Goal: Task Accomplishment & Management: Manage account settings

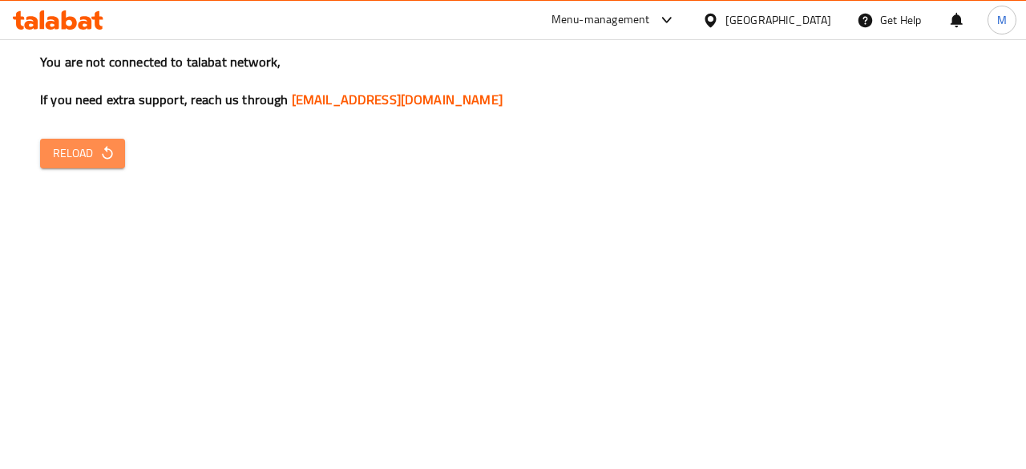
click at [95, 156] on span "Reload" at bounding box center [82, 154] width 59 height 20
click at [106, 150] on icon "button" at bounding box center [107, 153] width 10 height 14
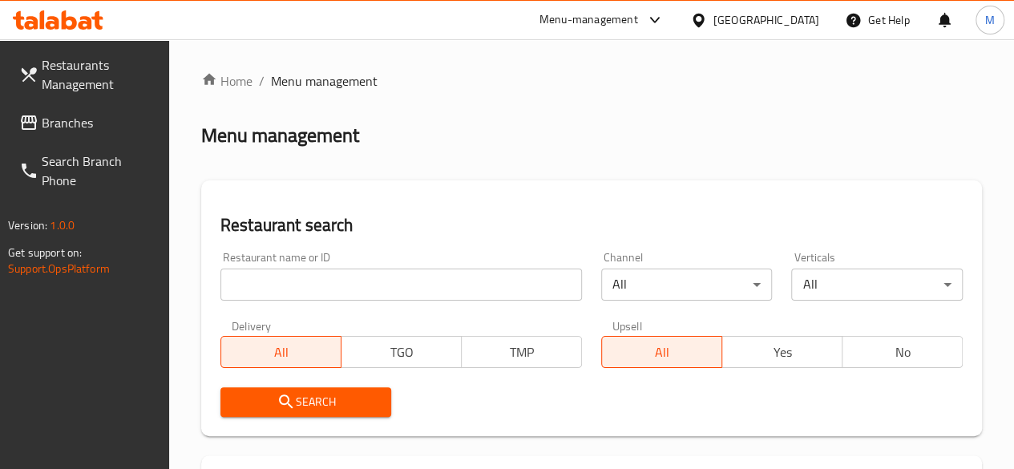
click at [324, 294] on input "search" at bounding box center [402, 285] width 362 height 32
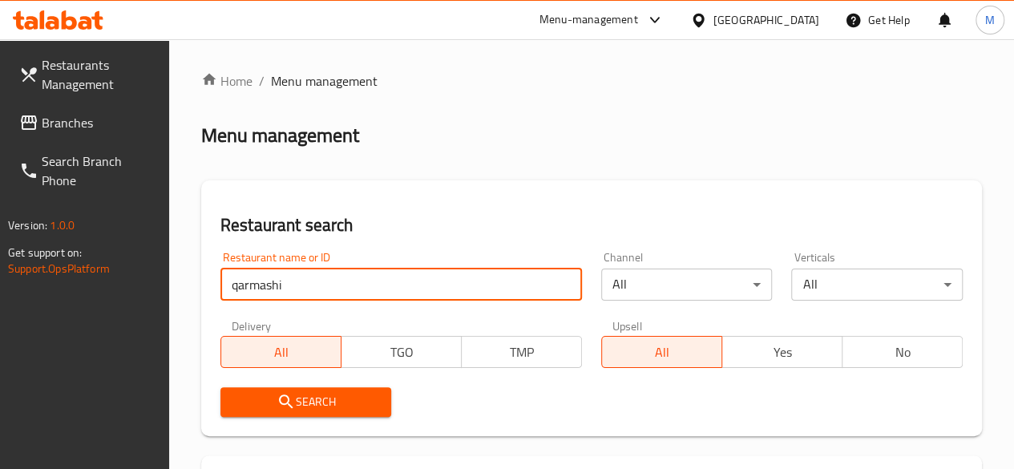
type input "qarmashi"
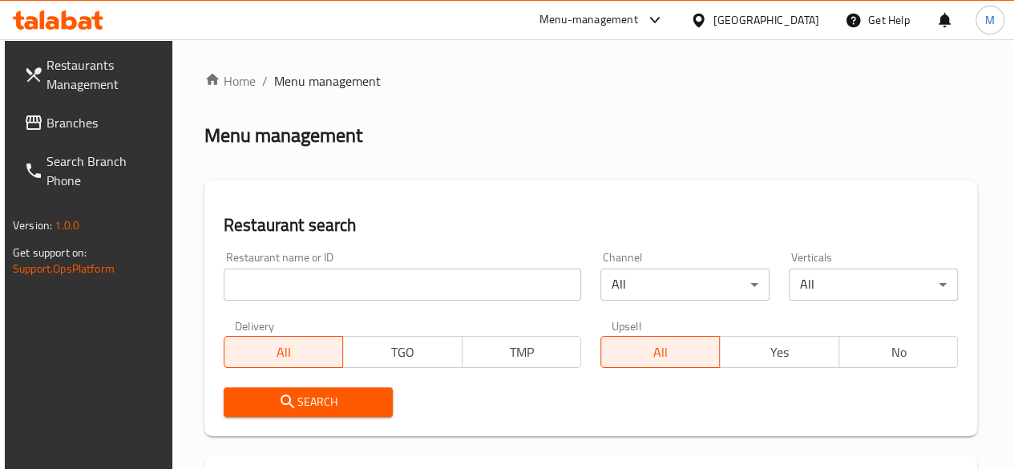
click at [263, 298] on input "search" at bounding box center [403, 285] width 358 height 32
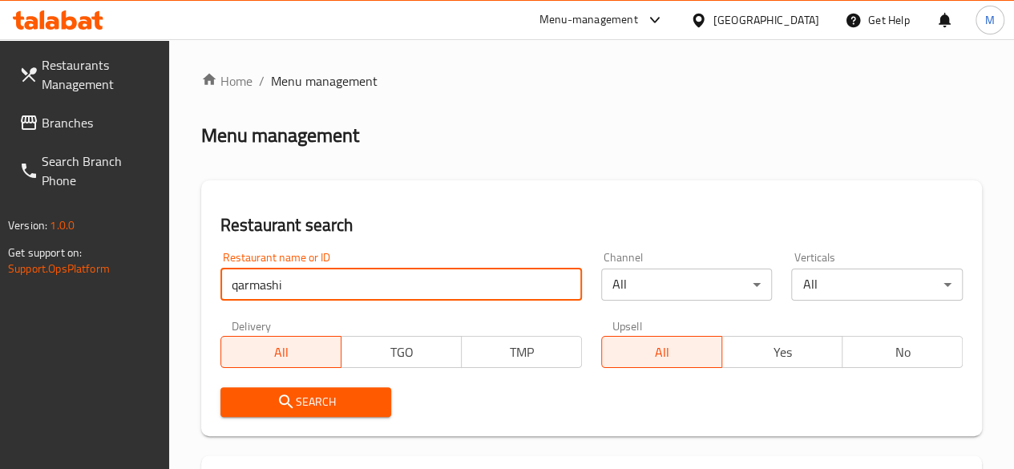
type input "qarmashi"
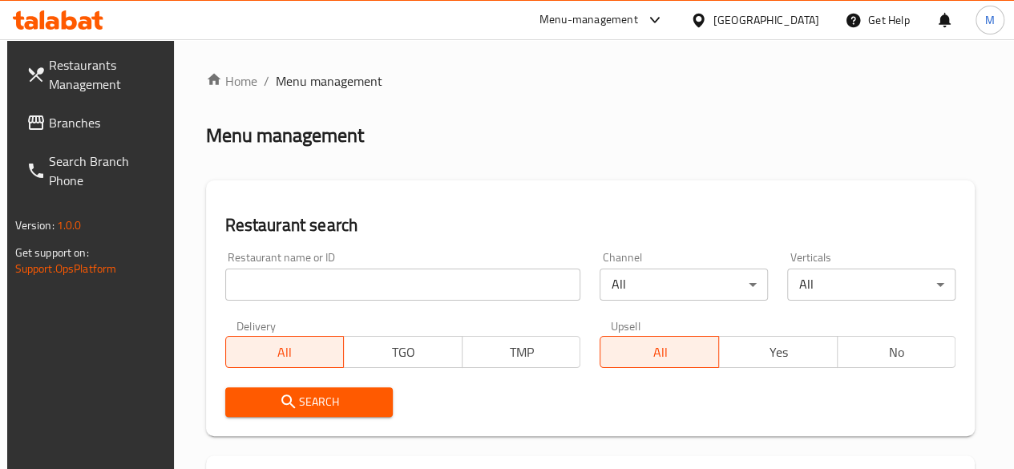
click at [678, 31] on div "Menu-management" at bounding box center [602, 20] width 151 height 38
click at [678, 30] on div "Menu-management" at bounding box center [602, 20] width 151 height 38
click at [638, 18] on div "Menu-management" at bounding box center [589, 19] width 99 height 19
click at [740, 316] on div "Restaurant name or ID Restaurant name or ID Channel All ​ Verticals All ​ Deliv…" at bounding box center [591, 334] width 751 height 184
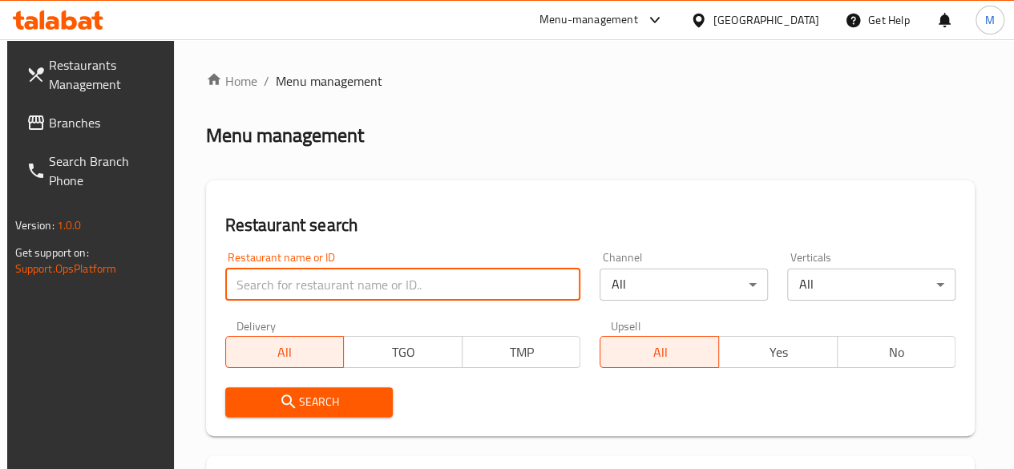
click at [334, 294] on input "search" at bounding box center [403, 285] width 356 height 32
type input "qarmashi"
click at [543, 376] on div "Restaurant name or ID qarmashi Restaurant name or ID Channel All ​ Verticals Al…" at bounding box center [591, 334] width 751 height 184
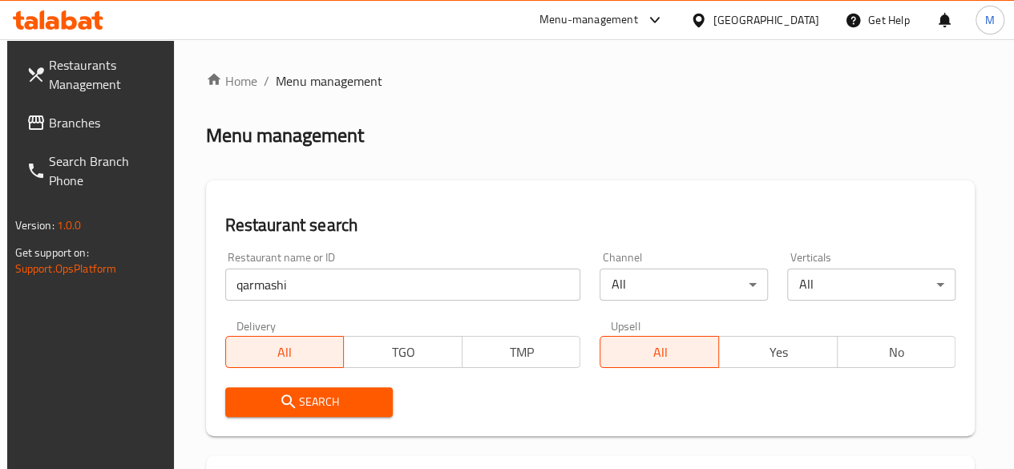
click at [306, 400] on span "Search" at bounding box center [309, 402] width 143 height 20
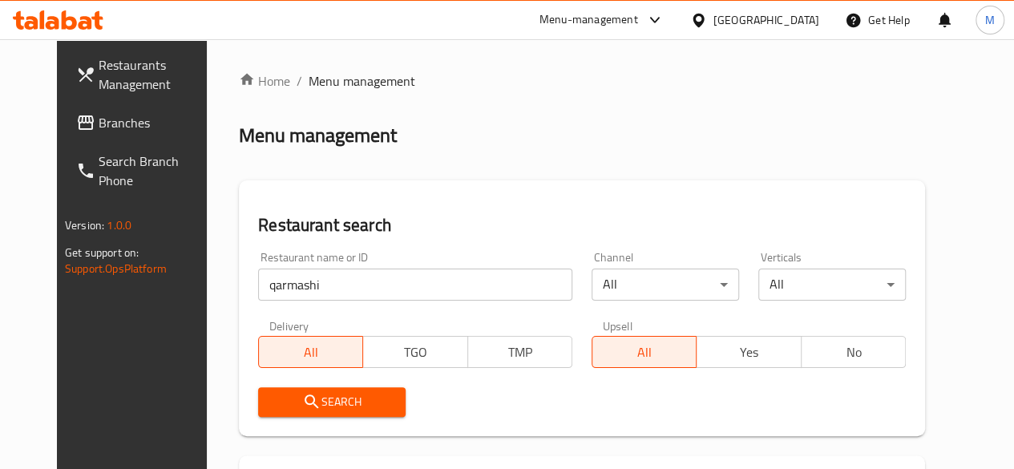
click at [638, 22] on div "Menu-management" at bounding box center [589, 19] width 99 height 19
click at [626, 135] on div "Restaurant-Management" at bounding box center [578, 140] width 126 height 18
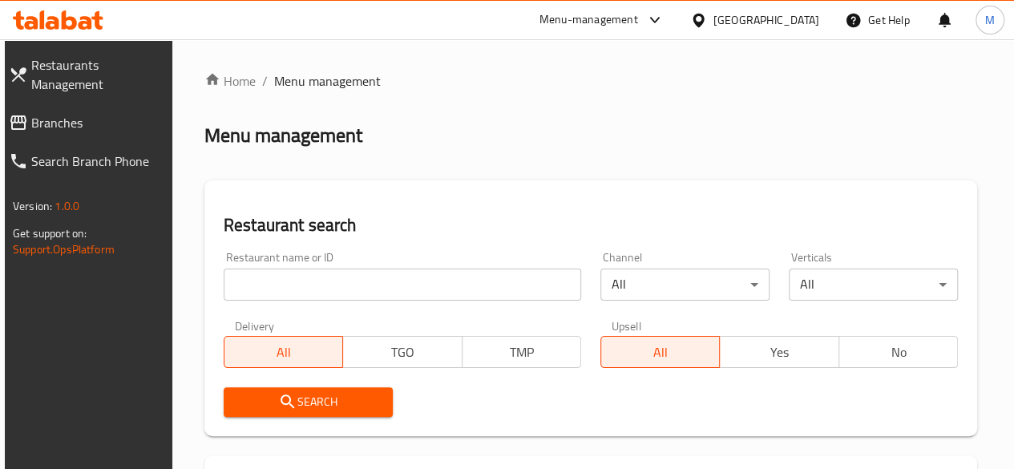
click at [314, 294] on input "search" at bounding box center [403, 285] width 358 height 32
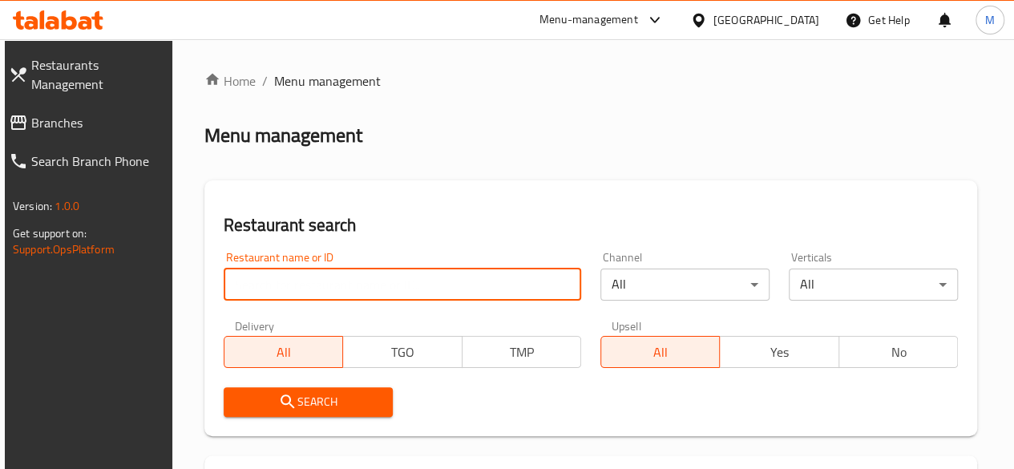
type input "kfc"
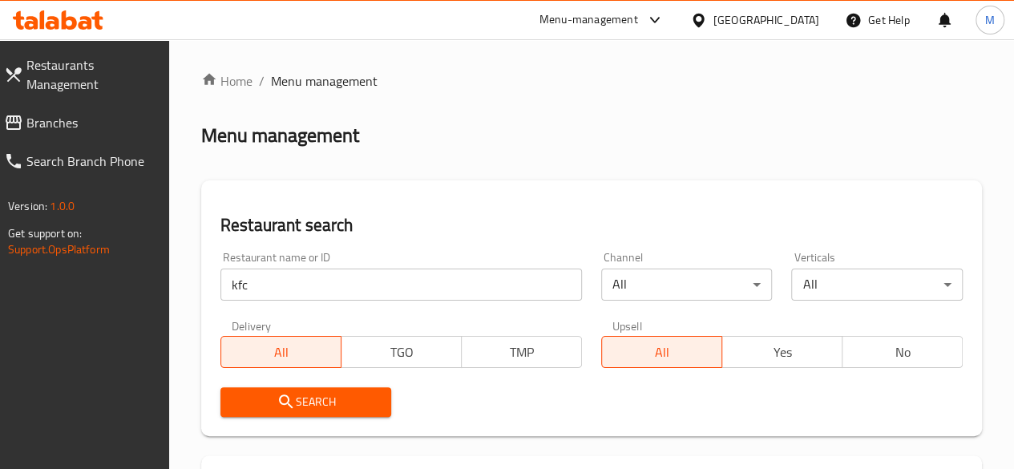
click at [352, 295] on input "kfc" at bounding box center [402, 285] width 362 height 32
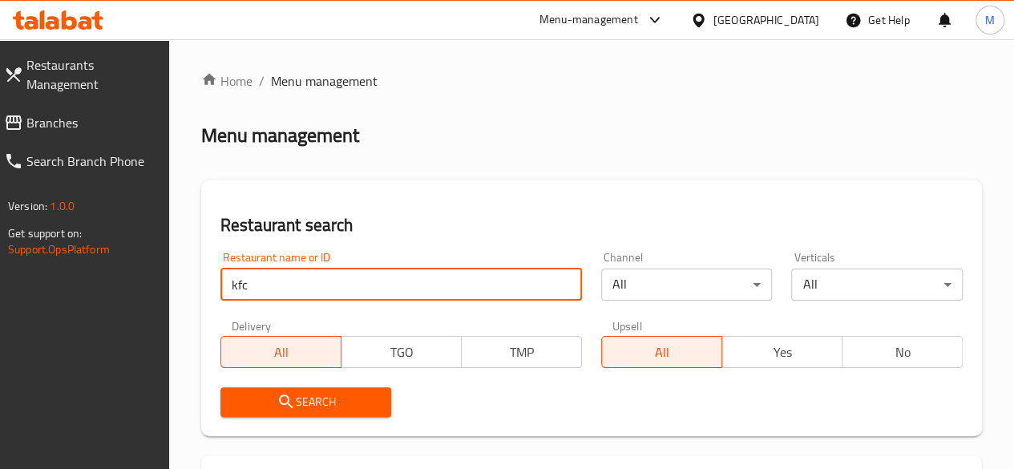
click at [367, 285] on input "kfc" at bounding box center [402, 285] width 362 height 32
click at [374, 281] on input "kfc" at bounding box center [402, 285] width 362 height 32
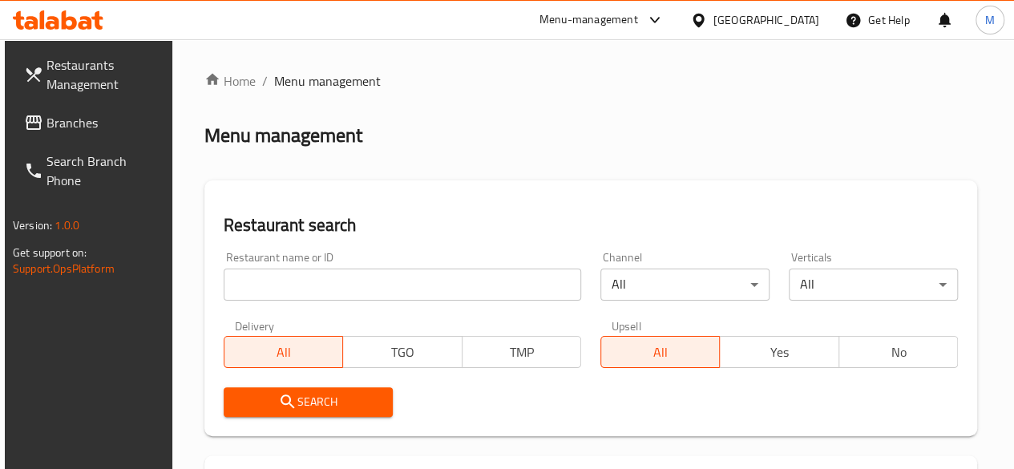
click at [314, 288] on input "search" at bounding box center [403, 285] width 358 height 32
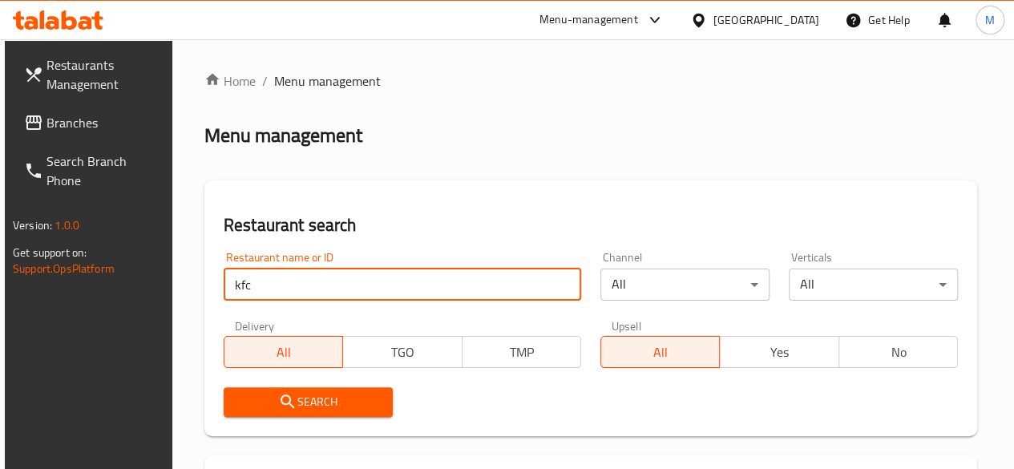
type input "kfc"
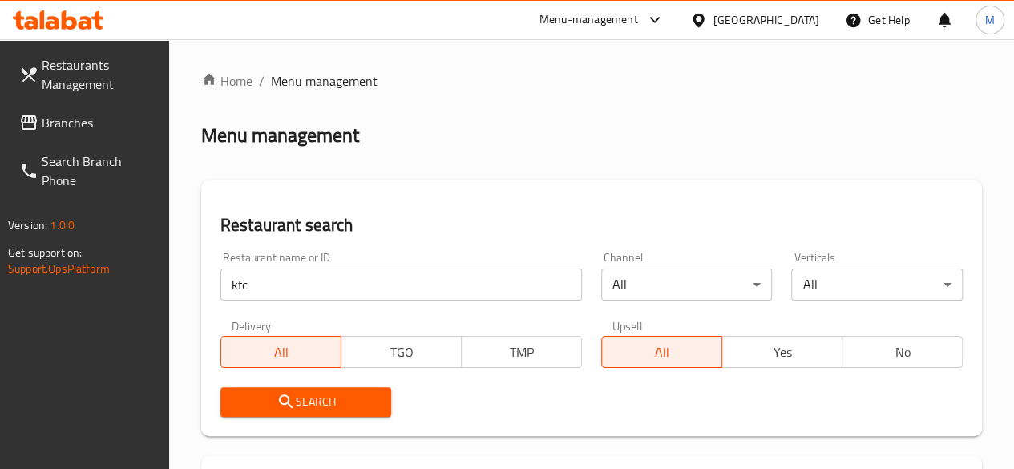
click at [325, 293] on input "kfc" at bounding box center [402, 285] width 362 height 32
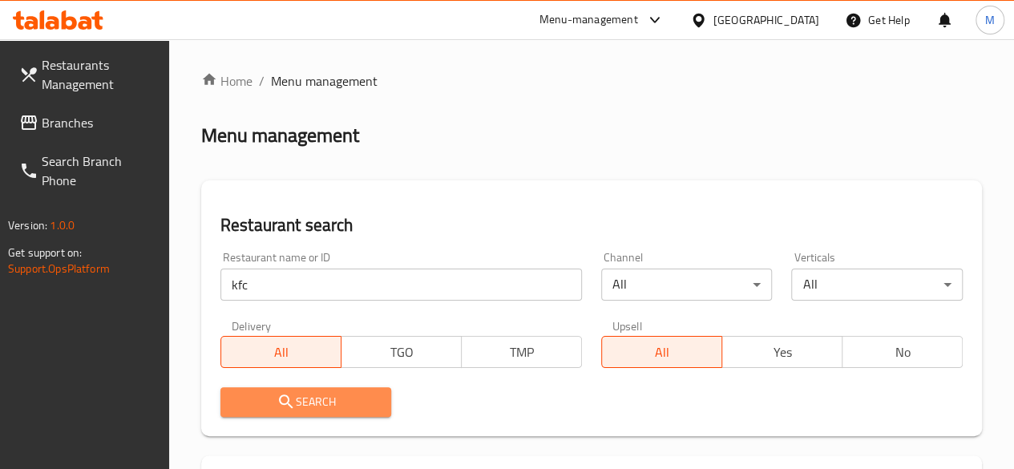
click at [296, 392] on span "Search" at bounding box center [306, 402] width 146 height 20
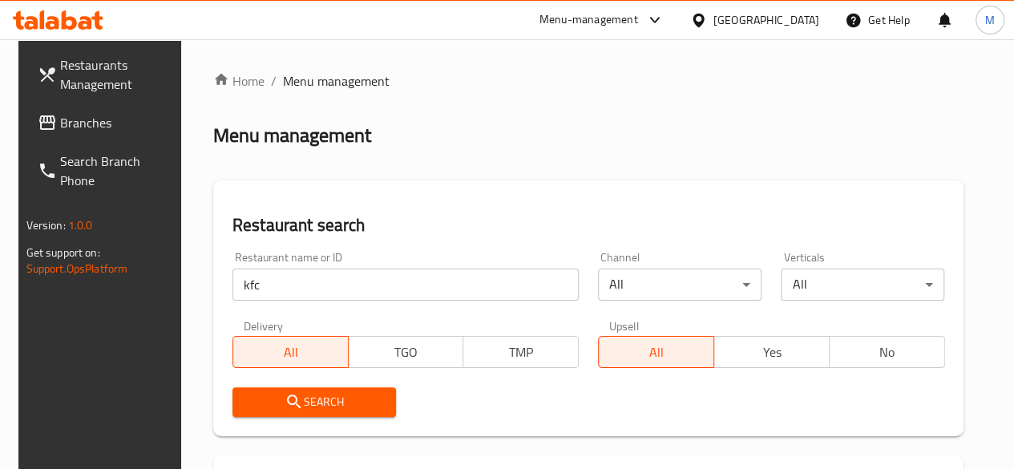
click at [665, 23] on div at bounding box center [651, 19] width 26 height 19
click at [650, 144] on div "Restaurant-Management" at bounding box center [578, 139] width 152 height 37
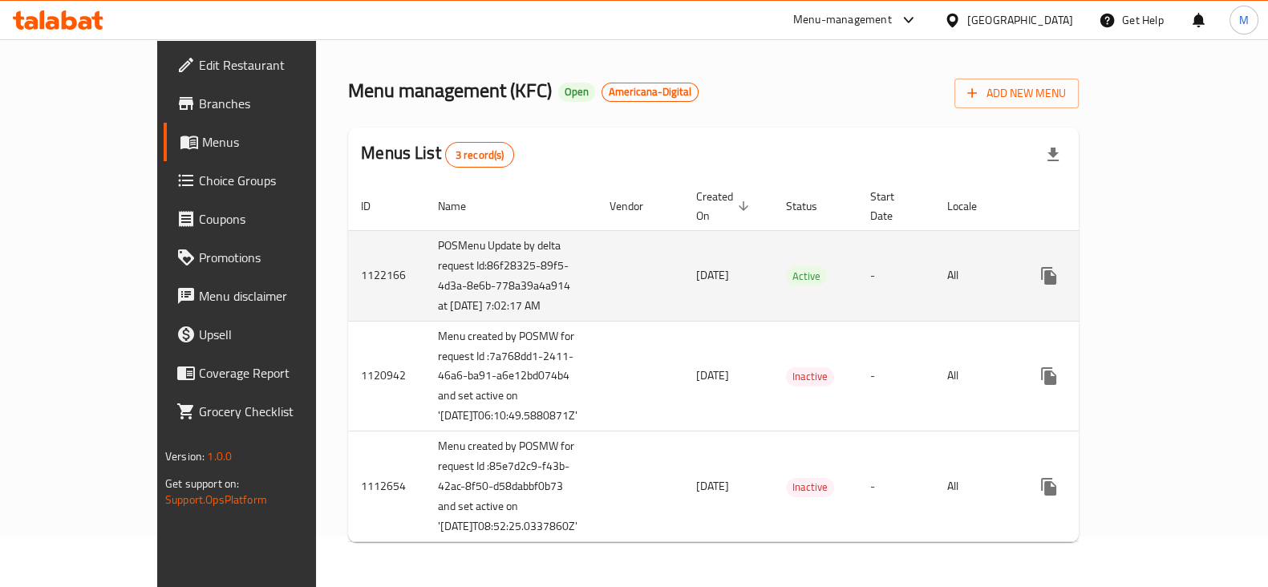
scroll to position [152, 0]
click at [786, 267] on span "Active" at bounding box center [806, 276] width 41 height 18
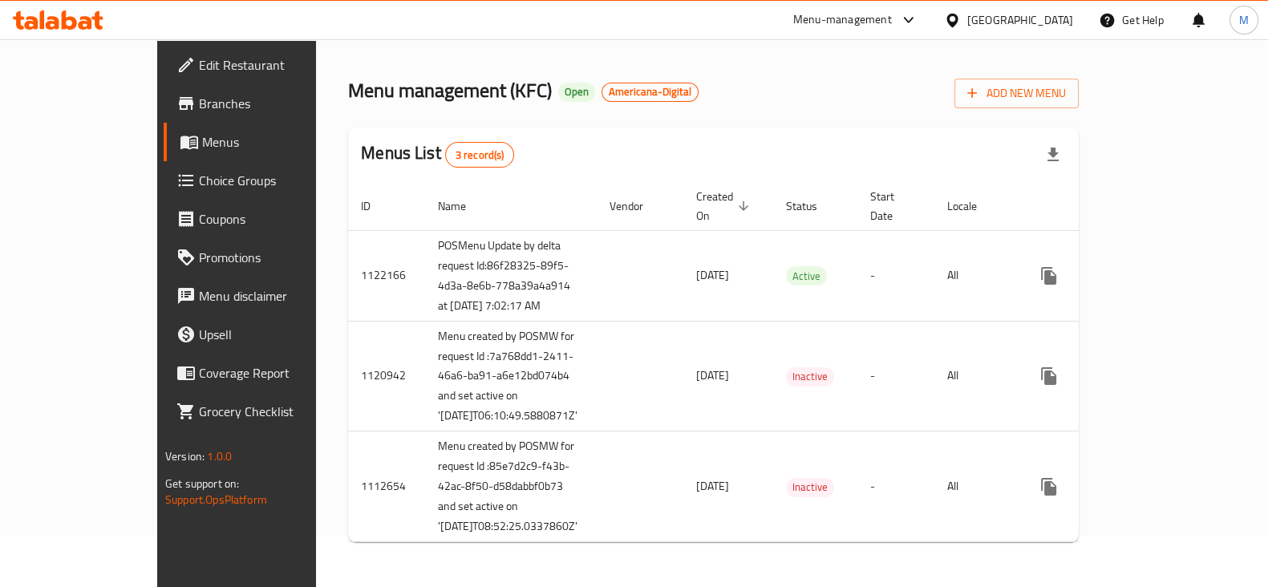
click at [164, 78] on link "Edit Restaurant" at bounding box center [266, 65] width 205 height 38
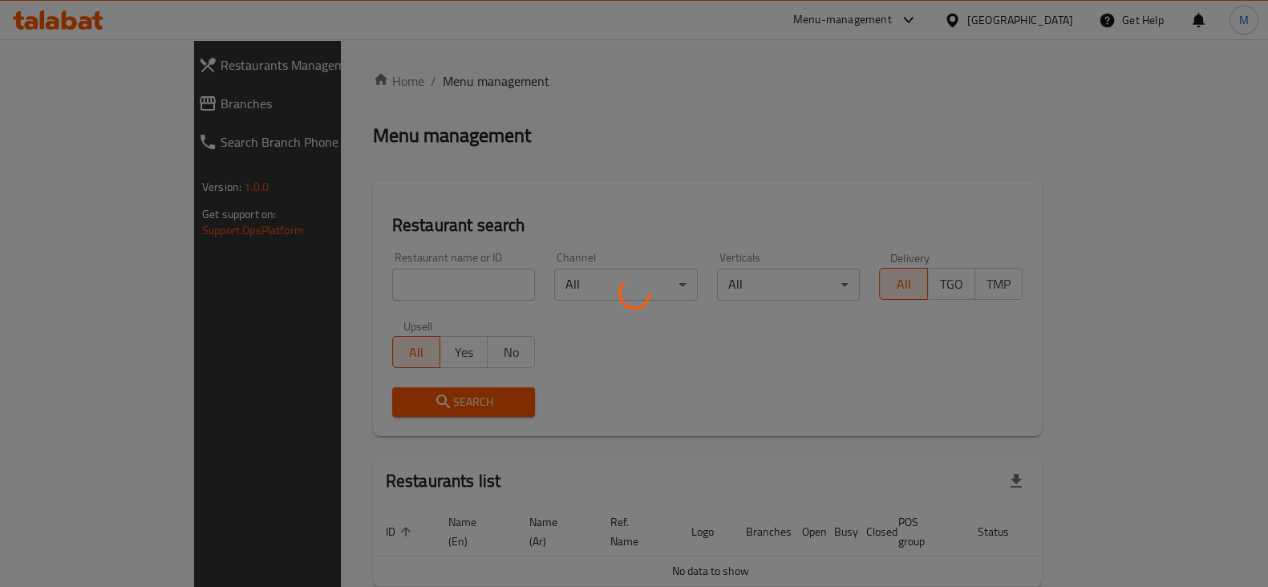
click at [363, 283] on div at bounding box center [634, 293] width 1268 height 587
click at [431, 281] on div at bounding box center [634, 293] width 1268 height 587
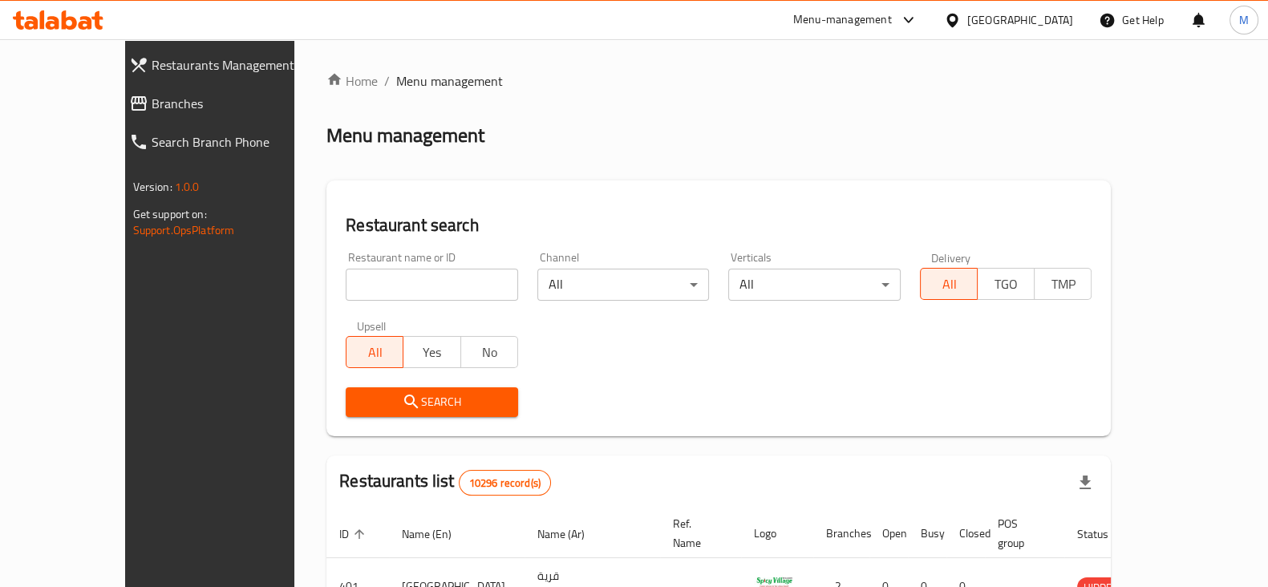
click at [445, 289] on input "search" at bounding box center [432, 285] width 172 height 32
type input "kfc"
click at [446, 388] on button "Search" at bounding box center [432, 402] width 172 height 30
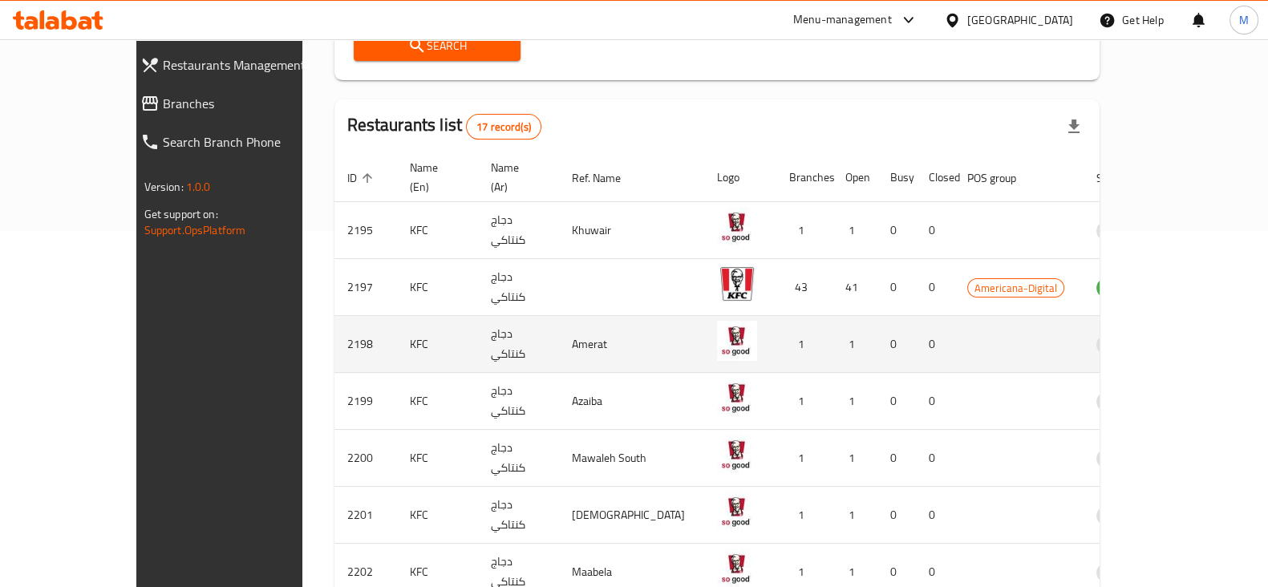
scroll to position [400, 0]
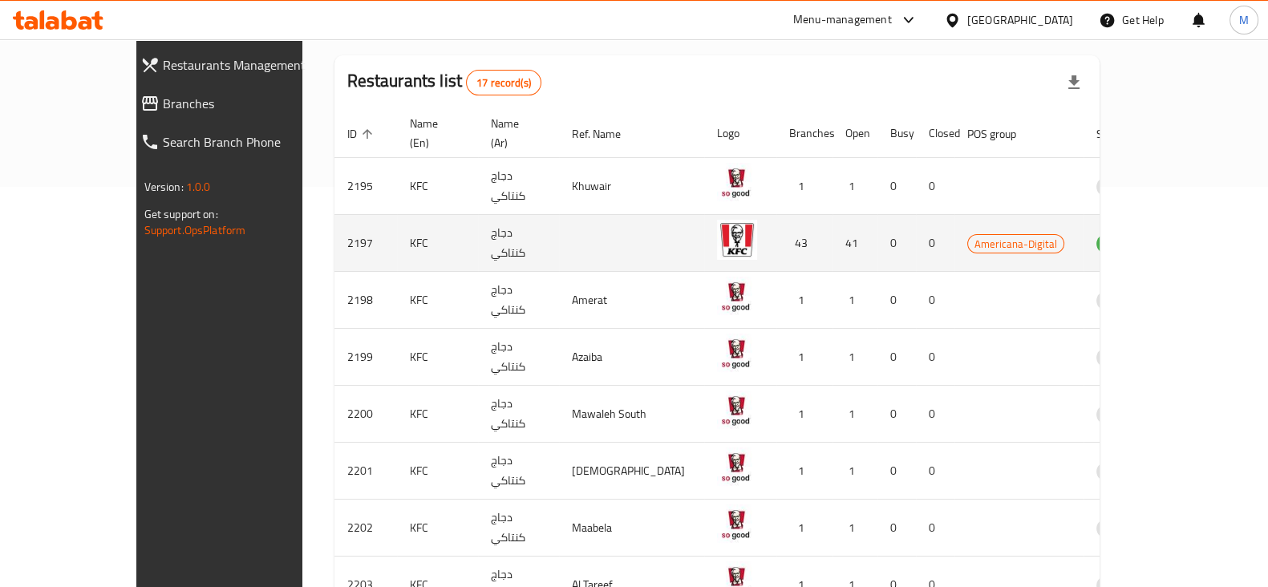
click at [1059, 228] on td "Americana-Digital" at bounding box center [1018, 243] width 129 height 57
click at [1205, 233] on link "enhanced table" at bounding box center [1198, 242] width 30 height 19
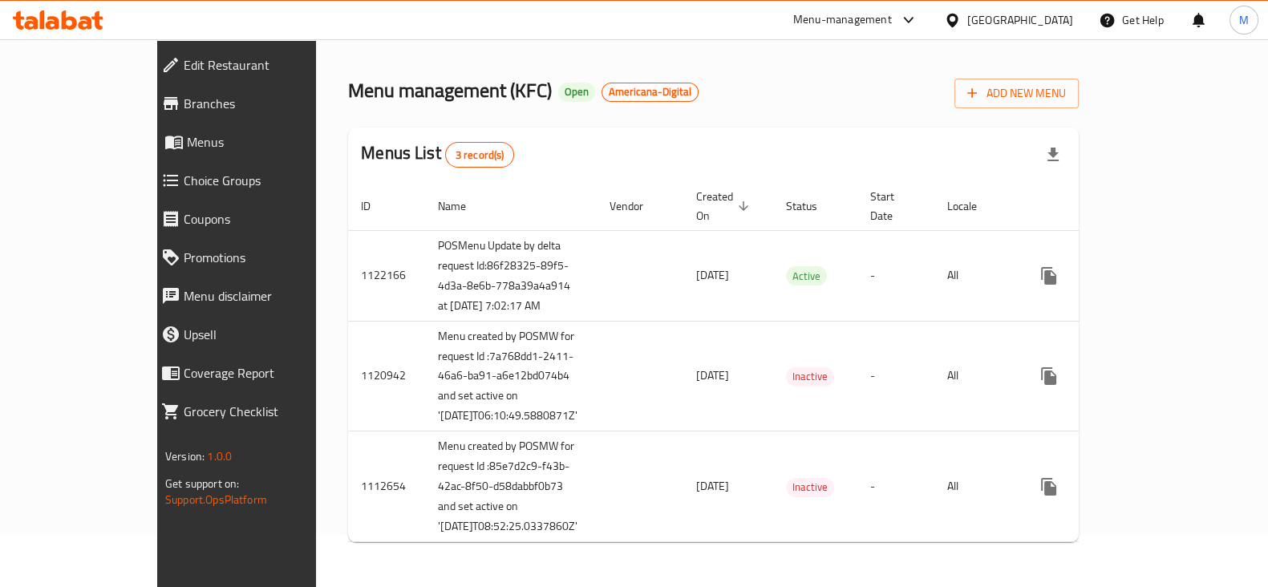
scroll to position [54, 0]
click at [187, 150] on span "Menus" at bounding box center [271, 141] width 169 height 19
click at [187, 142] on span "Menus" at bounding box center [271, 141] width 169 height 19
click at [184, 175] on span "Choice Groups" at bounding box center [270, 180] width 172 height 19
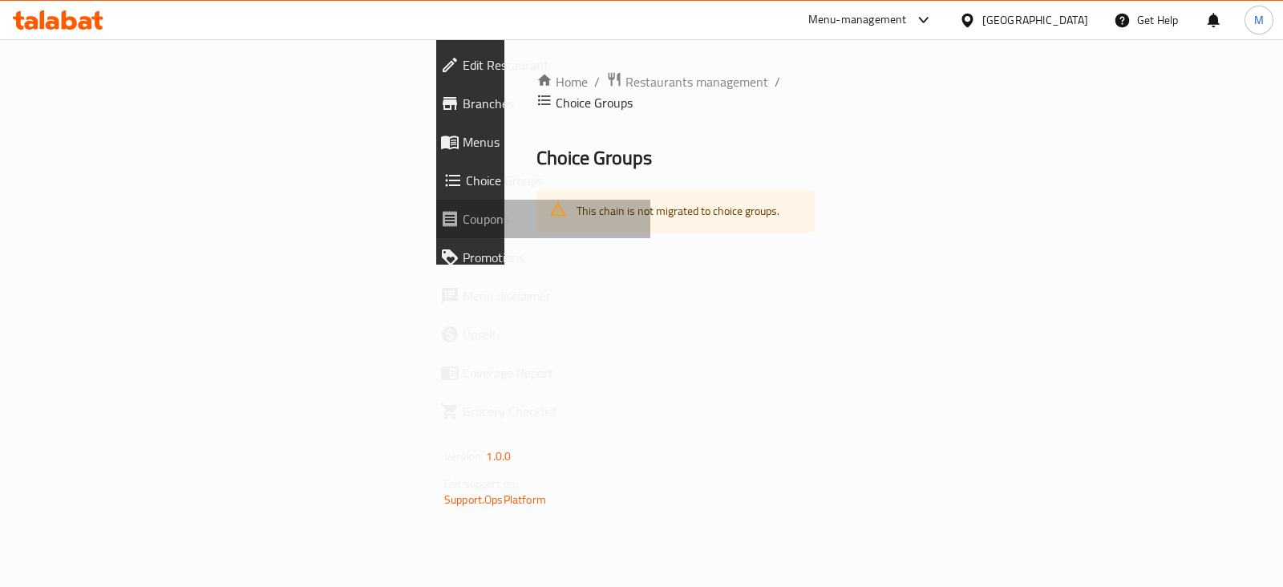
click at [463, 214] on span "Coupons" at bounding box center [550, 218] width 175 height 19
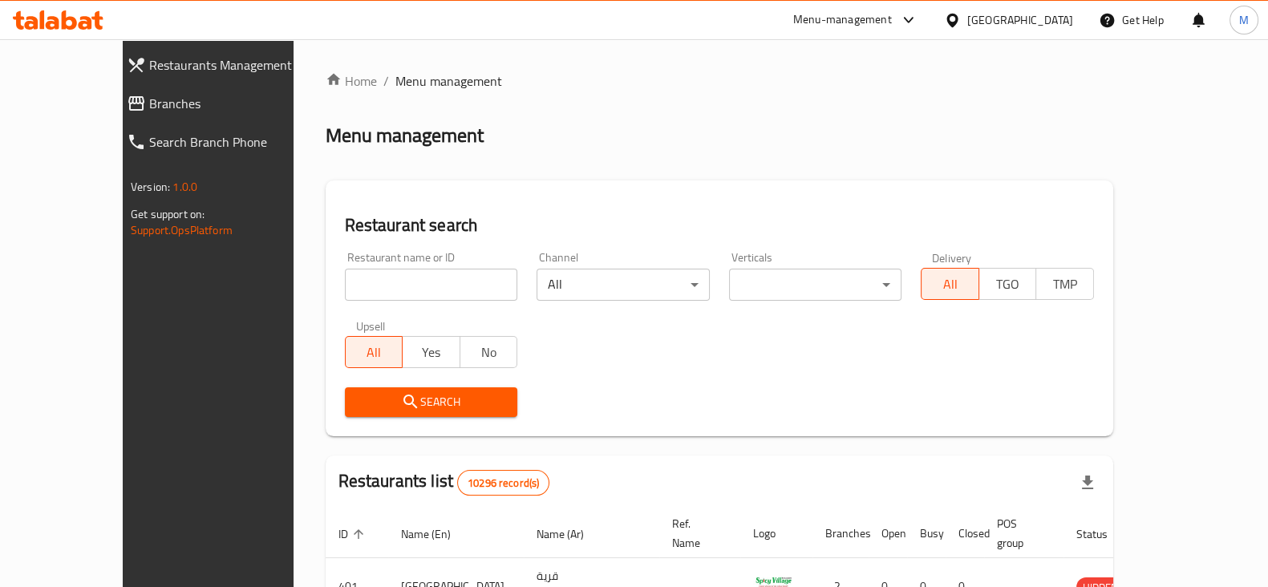
click at [345, 277] on input "search" at bounding box center [431, 285] width 173 height 32
type input "burger king"
click button "Search" at bounding box center [431, 402] width 173 height 30
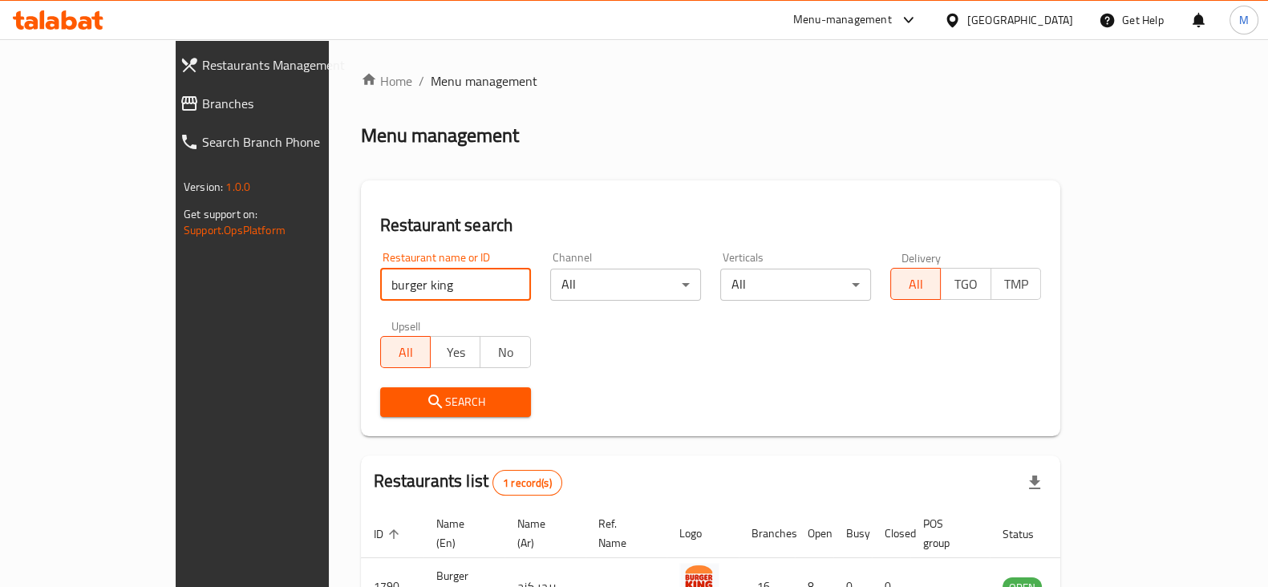
scroll to position [96, 0]
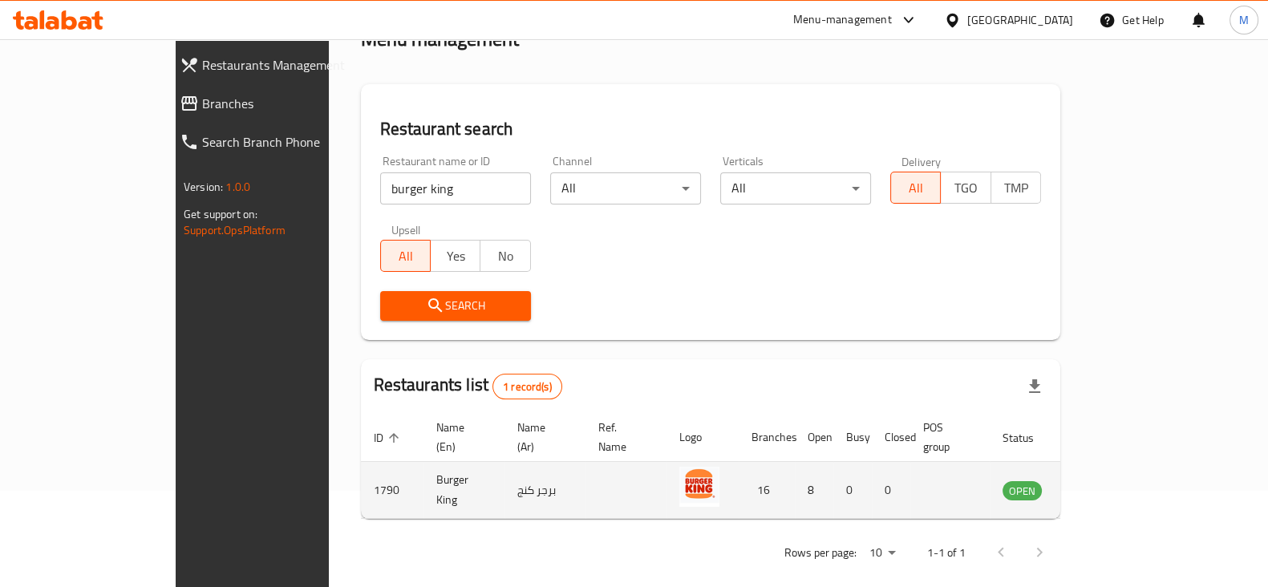
click at [423, 462] on td "Burger King" at bounding box center [463, 490] width 81 height 57
click at [1106, 480] on icon "enhanced table" at bounding box center [1096, 489] width 19 height 19
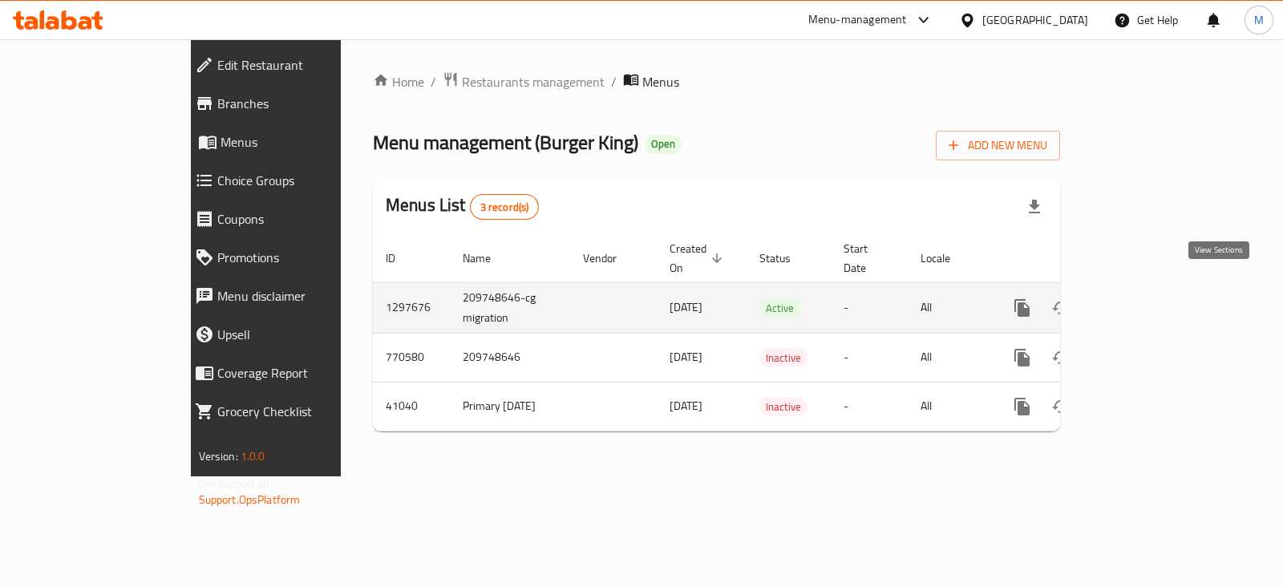
click at [1157, 294] on link "enhanced table" at bounding box center [1138, 308] width 38 height 38
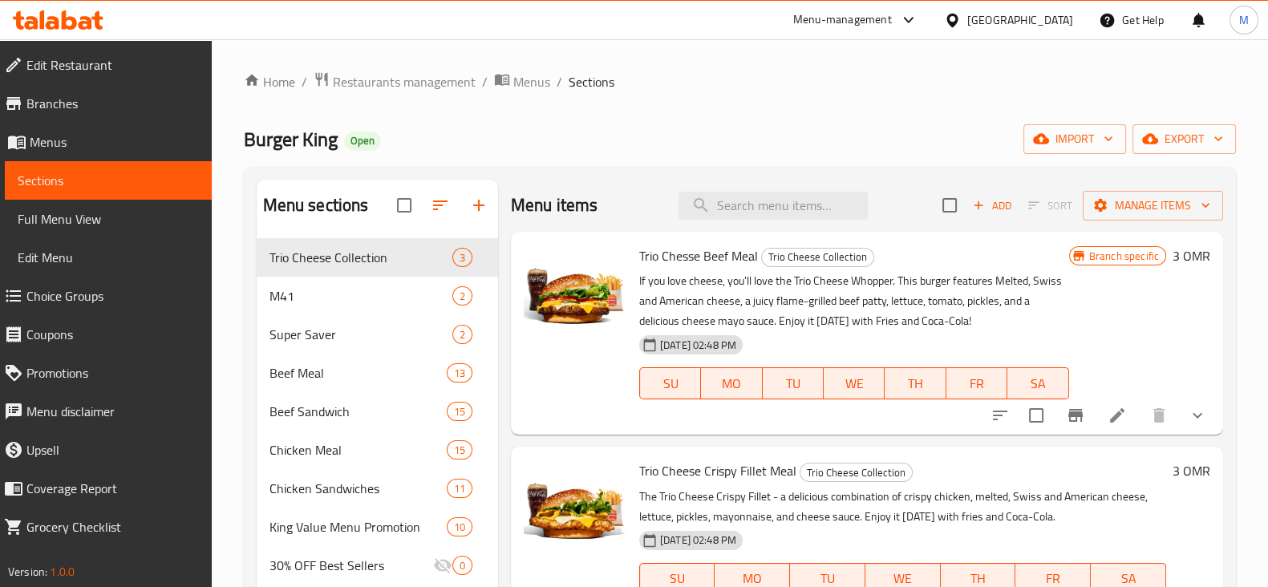
click at [73, 220] on span "Full Menu View" at bounding box center [108, 218] width 181 height 19
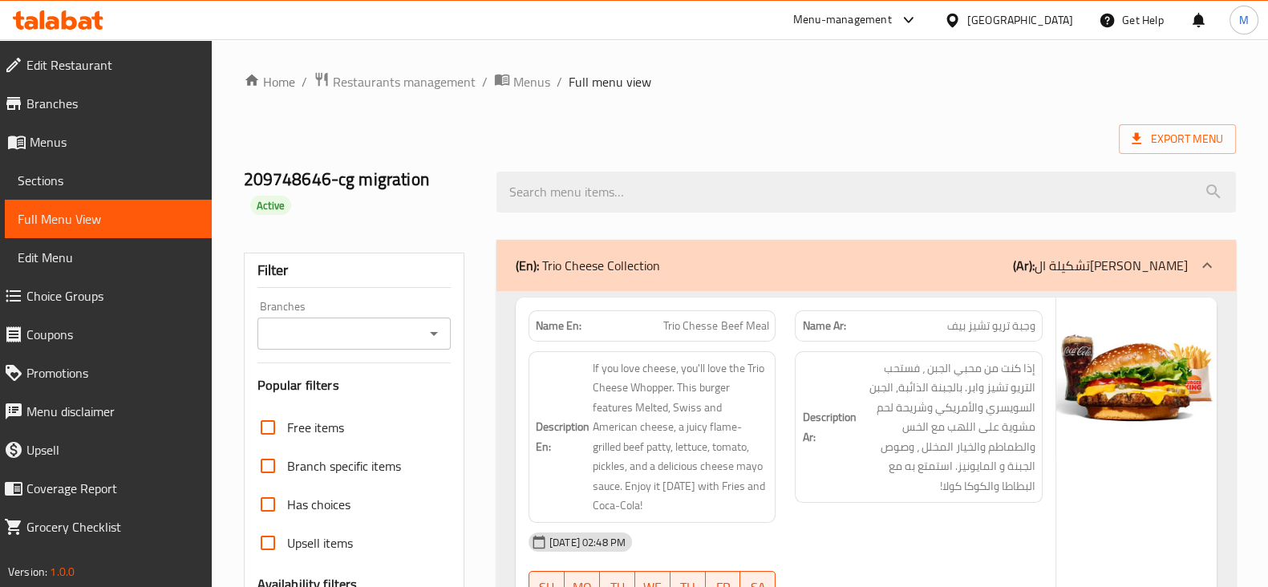
click at [123, 290] on span "Choice Groups" at bounding box center [112, 295] width 172 height 19
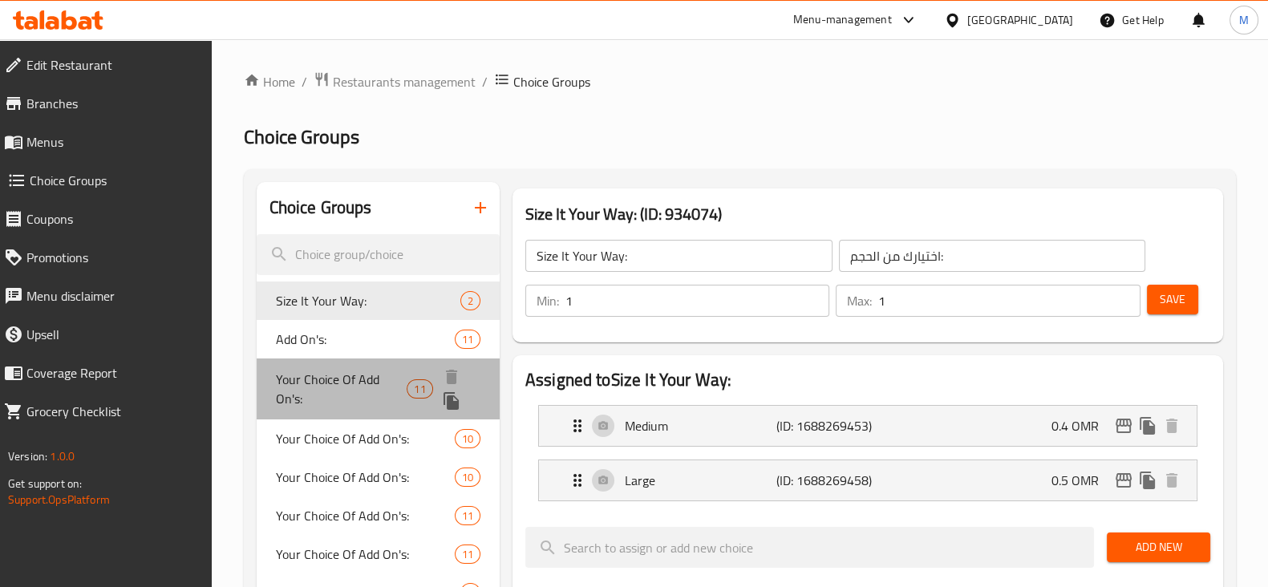
click at [345, 405] on span "Your Choice Of Add On's:" at bounding box center [342, 389] width 132 height 38
type input "Your Choice Of Add On's:"
type input "اختيارك من الإضافات:"
type input "0"
type input "11"
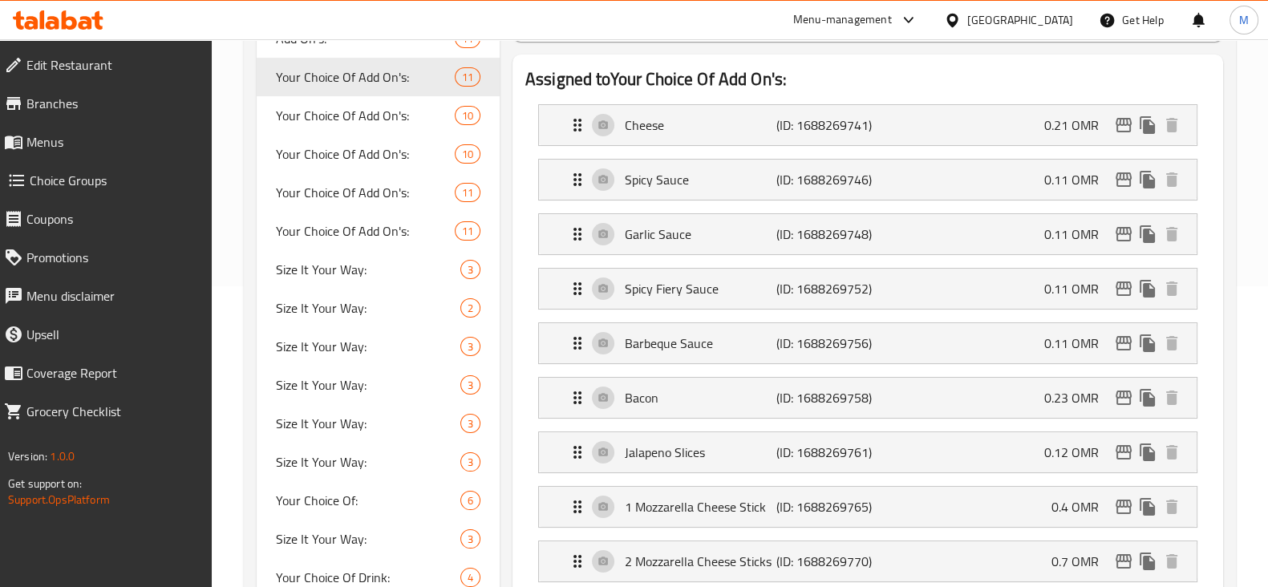
scroll to position [400, 0]
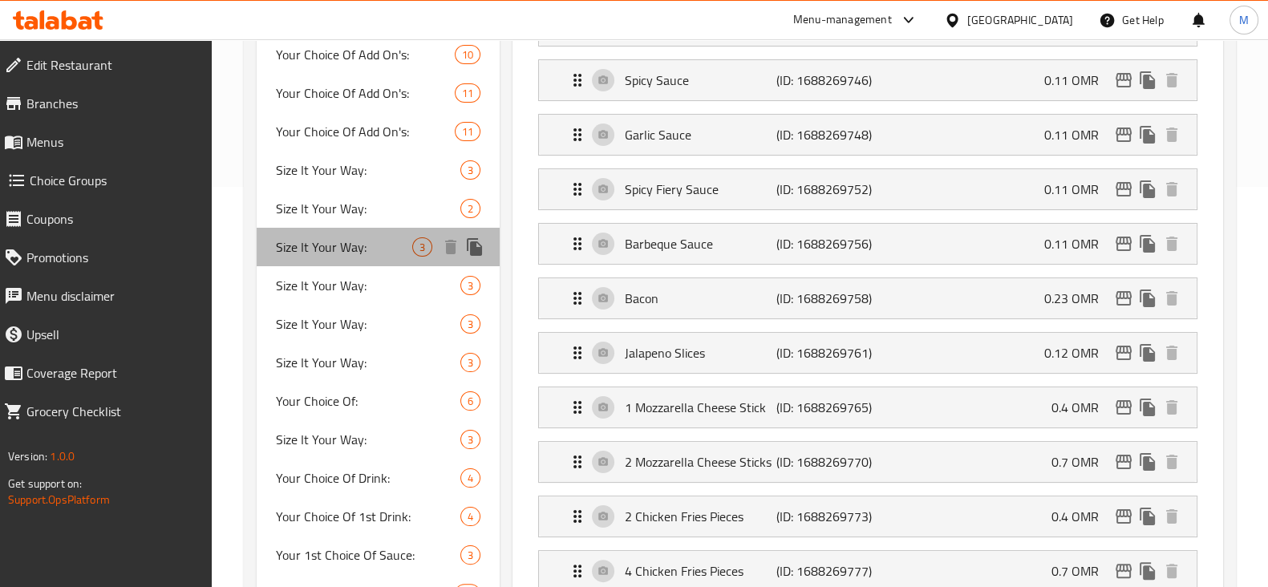
click at [366, 249] on span "Size It Your Way:" at bounding box center [344, 246] width 136 height 19
type input "Size It Your Way:"
type input "اختر الحجم على طريقتك:"
type input "1"
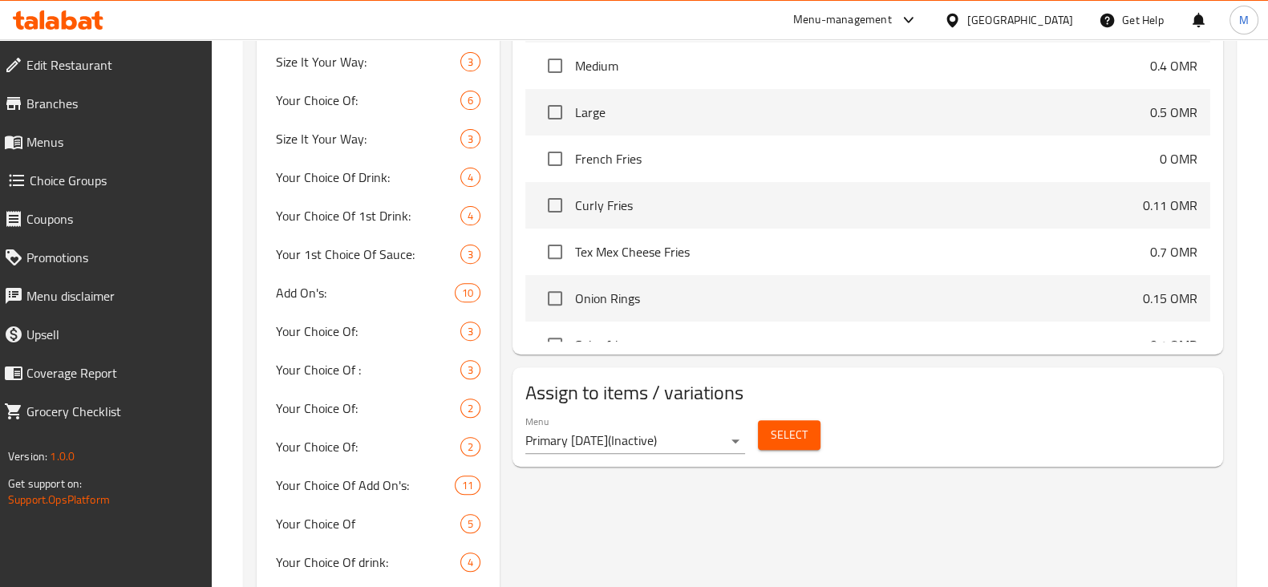
scroll to position [902, 0]
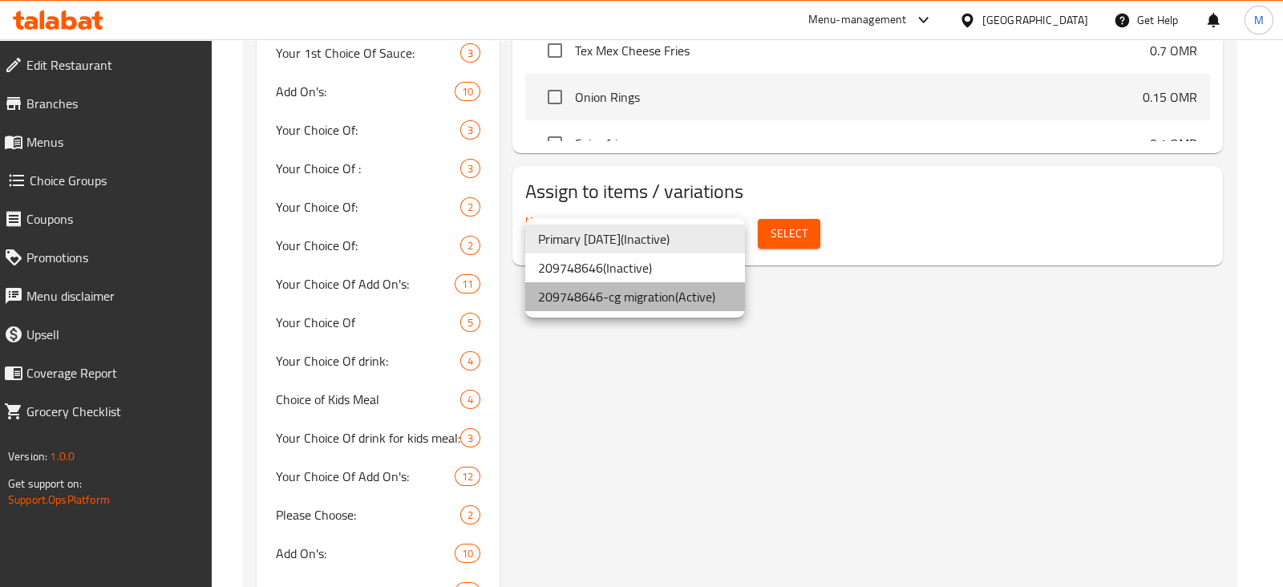
click at [661, 298] on li "209748646-cg migration ( Active )" at bounding box center [635, 296] width 220 height 29
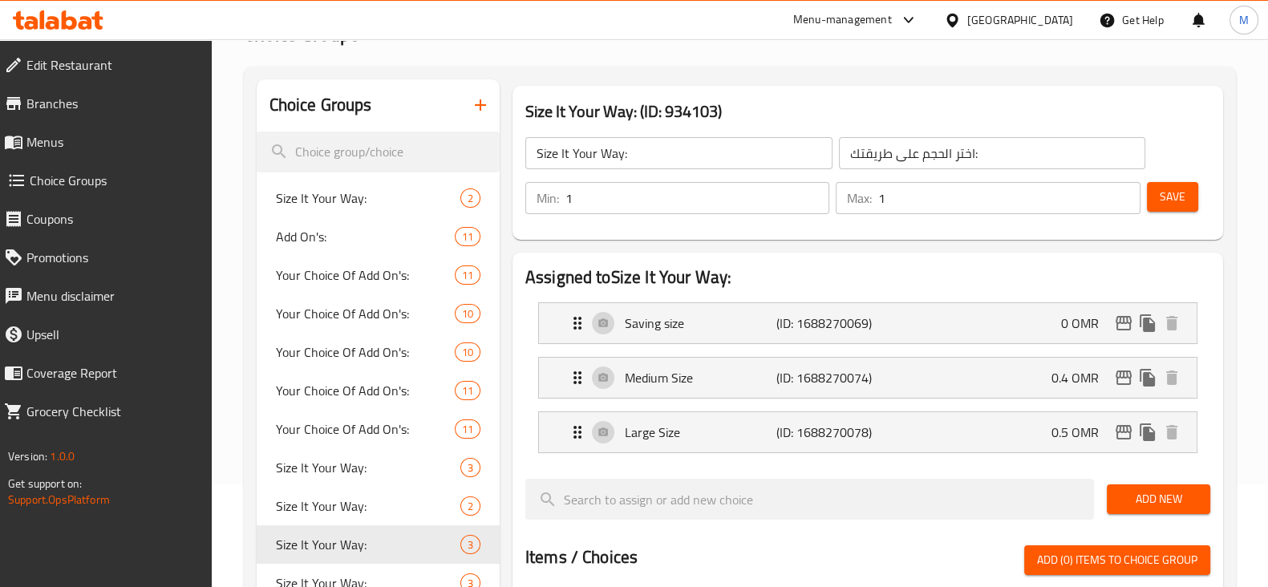
scroll to position [0, 0]
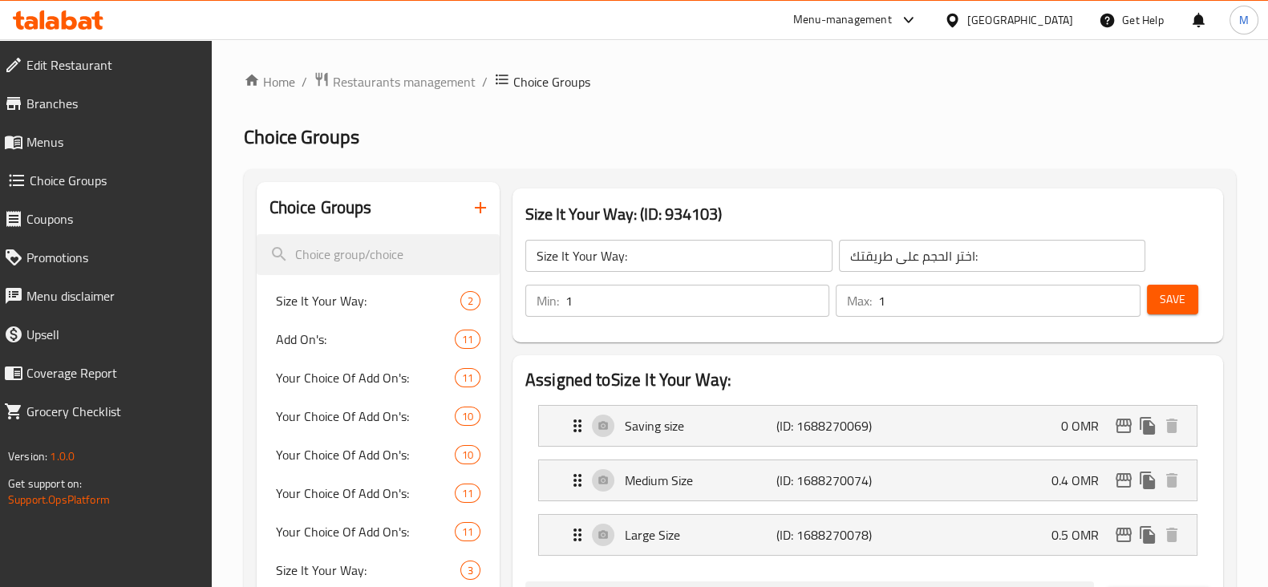
click at [93, 138] on span "Menus" at bounding box center [112, 141] width 172 height 19
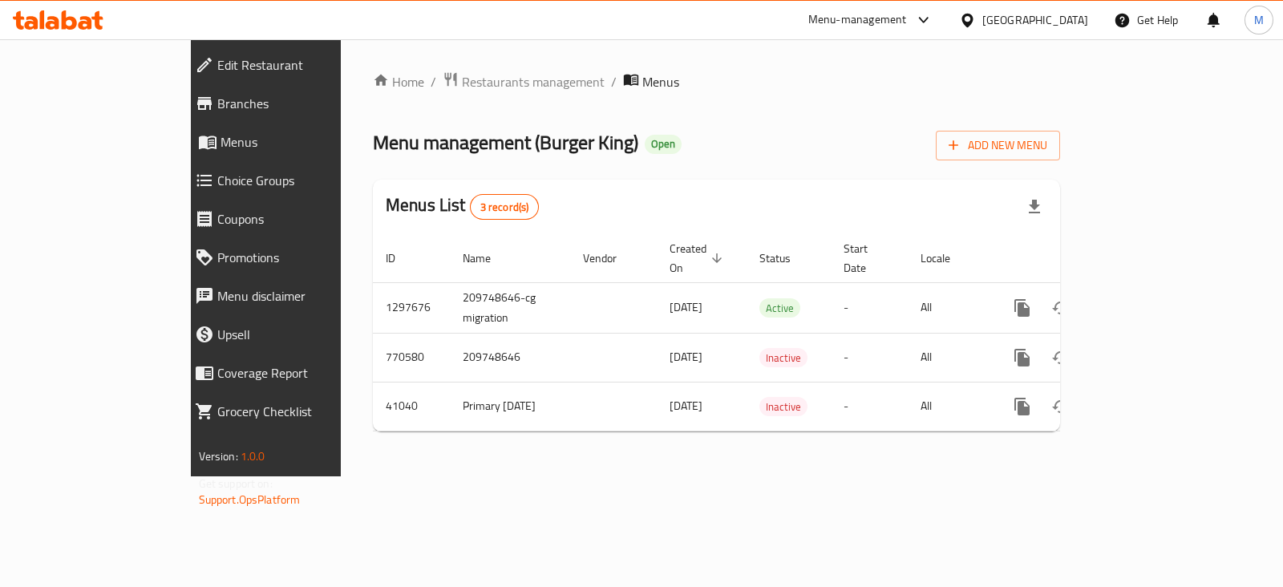
click at [182, 194] on link "Choice Groups" at bounding box center [293, 180] width 223 height 38
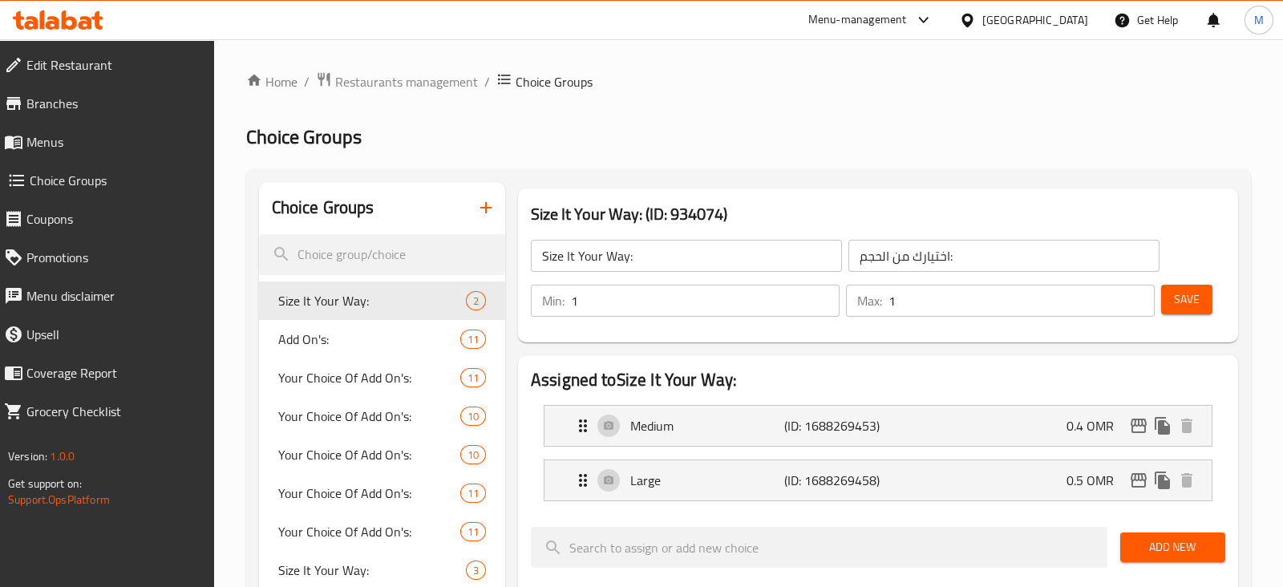
click at [96, 138] on span "Menus" at bounding box center [113, 141] width 175 height 19
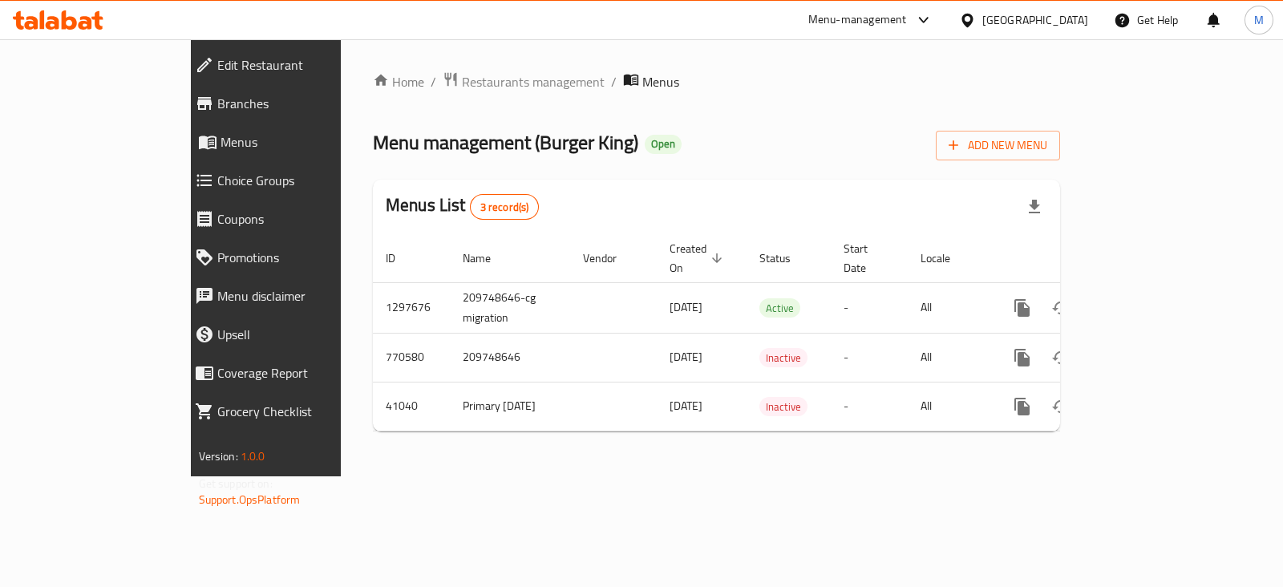
click at [217, 180] on span "Choice Groups" at bounding box center [304, 180] width 175 height 19
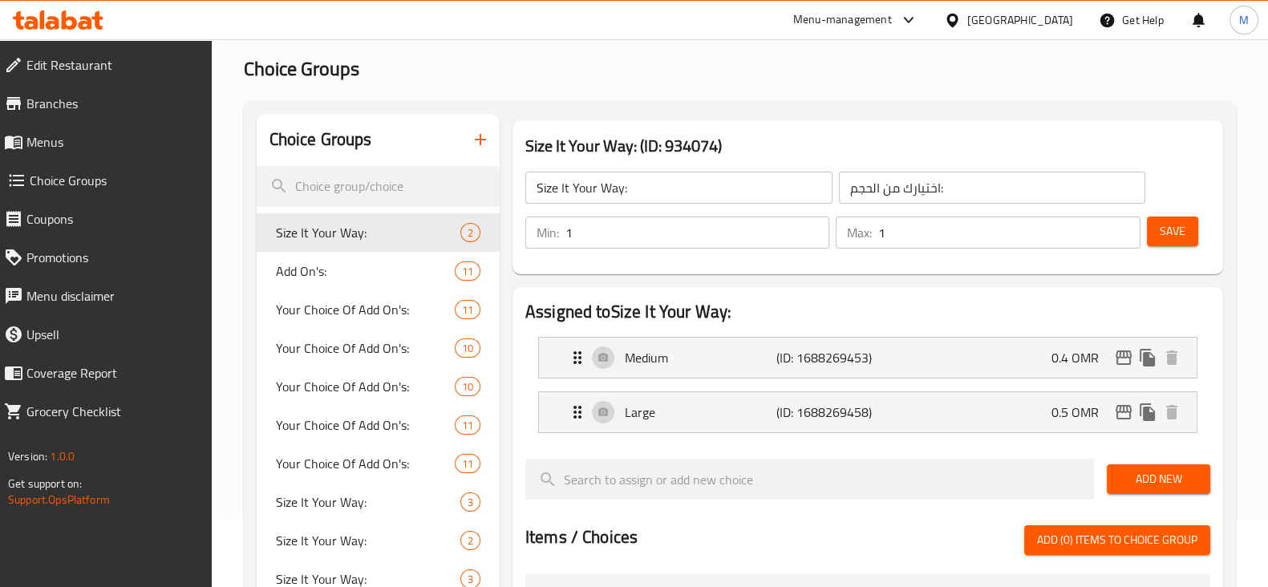
scroll to position [99, 0]
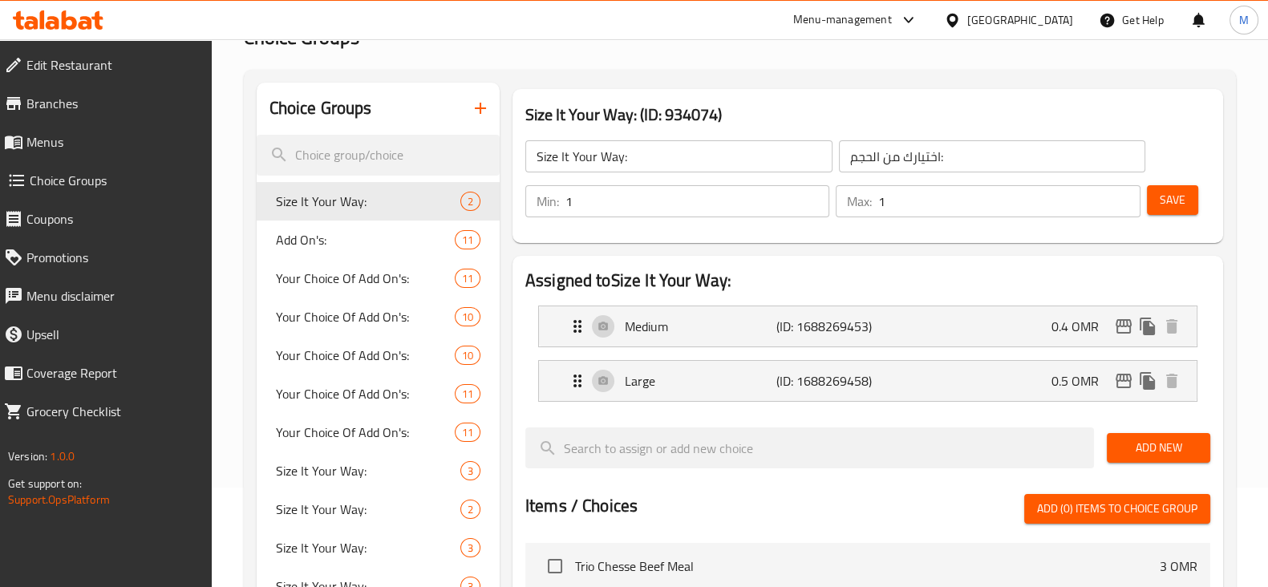
click at [95, 225] on span "Coupons" at bounding box center [112, 218] width 172 height 19
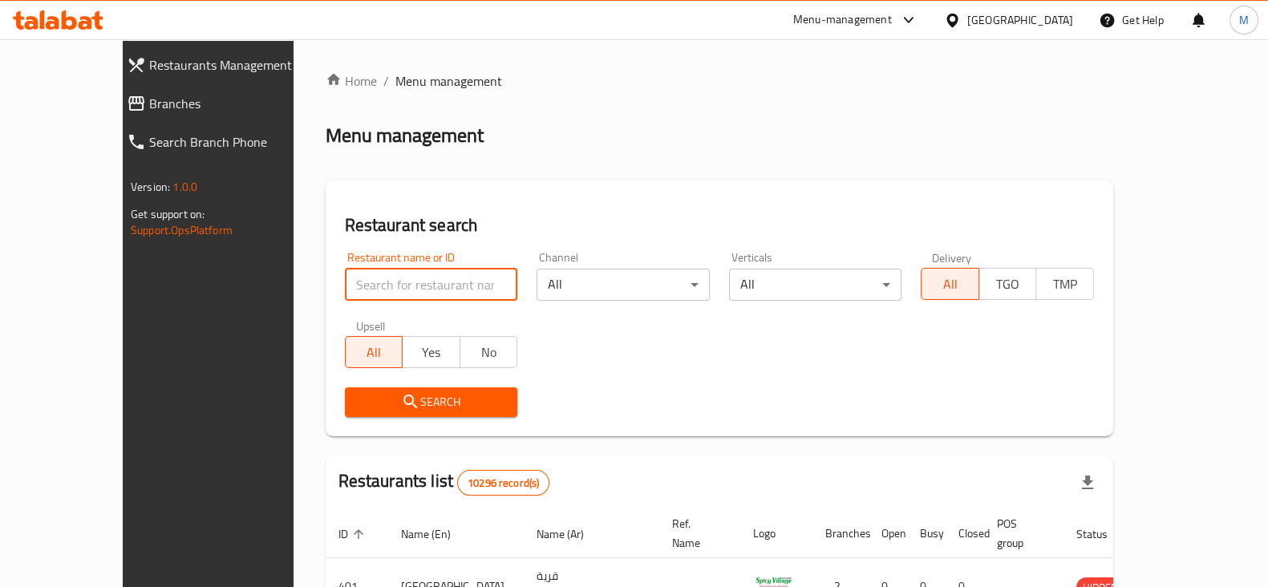
click at [399, 270] on input "search" at bounding box center [431, 285] width 173 height 32
type input "burger king"
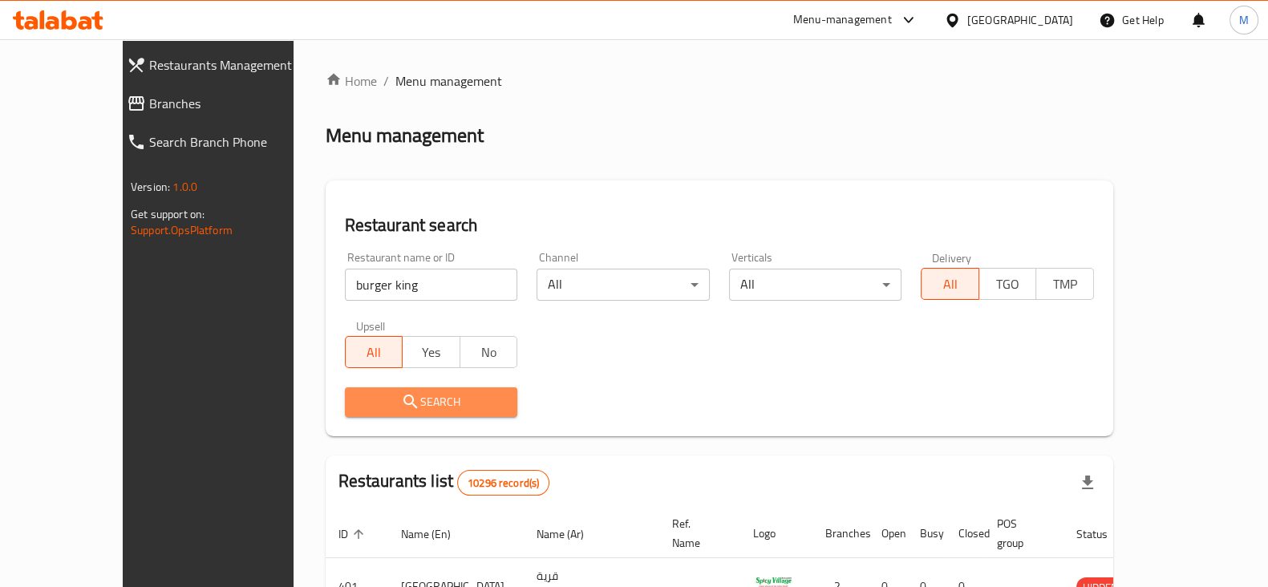
click at [448, 411] on span "Search" at bounding box center [432, 402] width 148 height 20
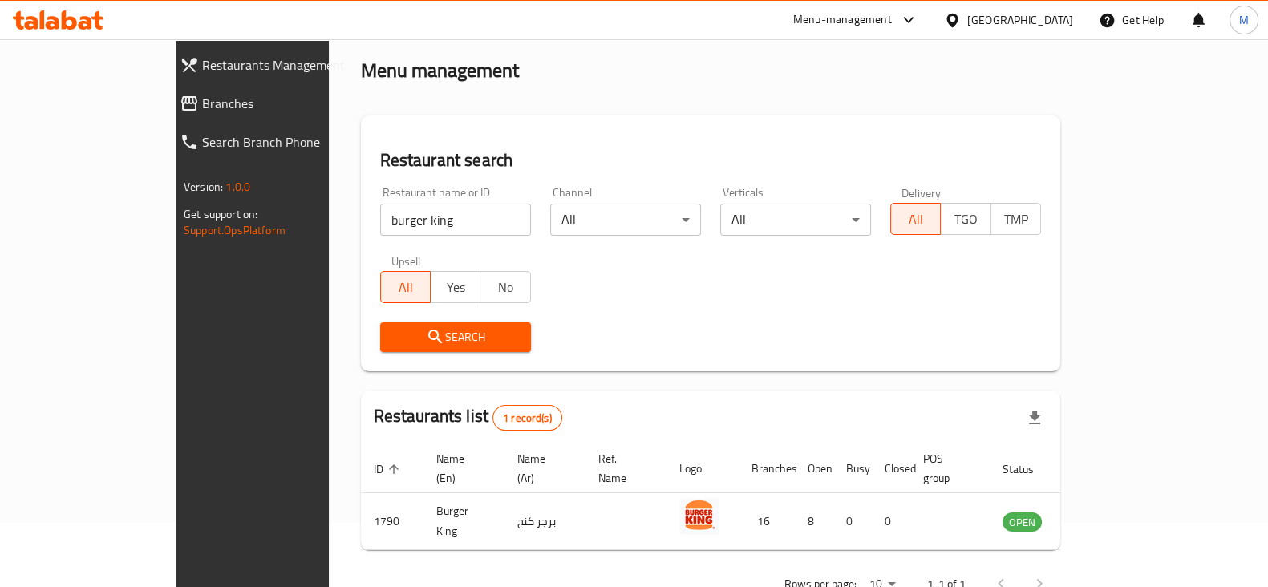
scroll to position [96, 0]
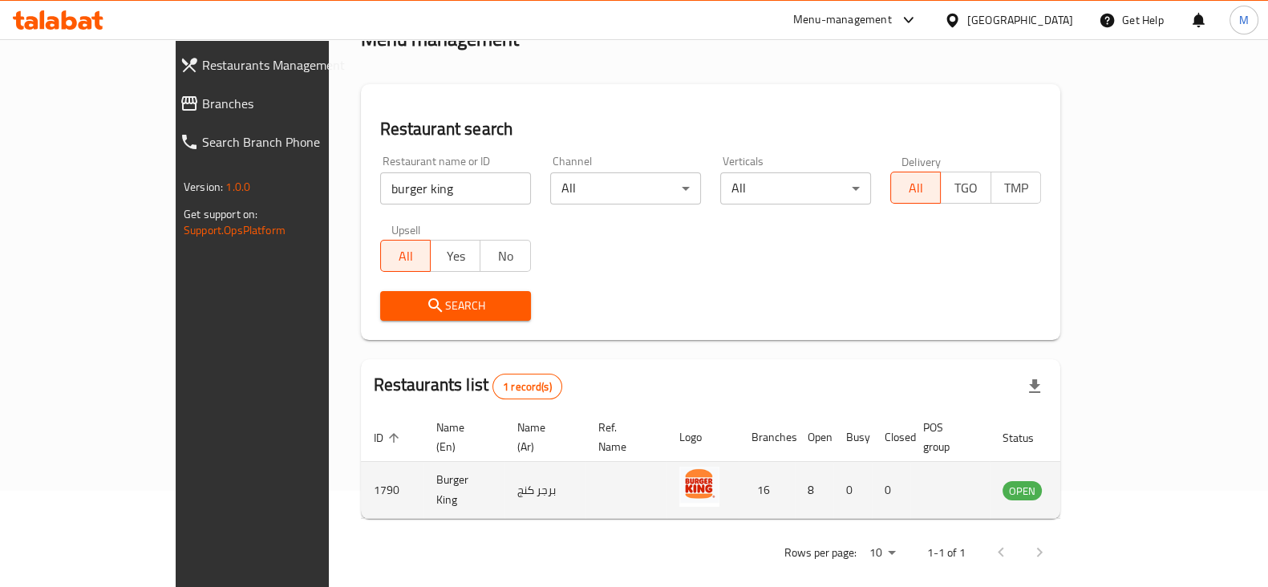
click at [1042, 482] on span "OPEN" at bounding box center [1021, 491] width 39 height 18
click at [1105, 484] on icon "enhanced table" at bounding box center [1096, 491] width 18 height 14
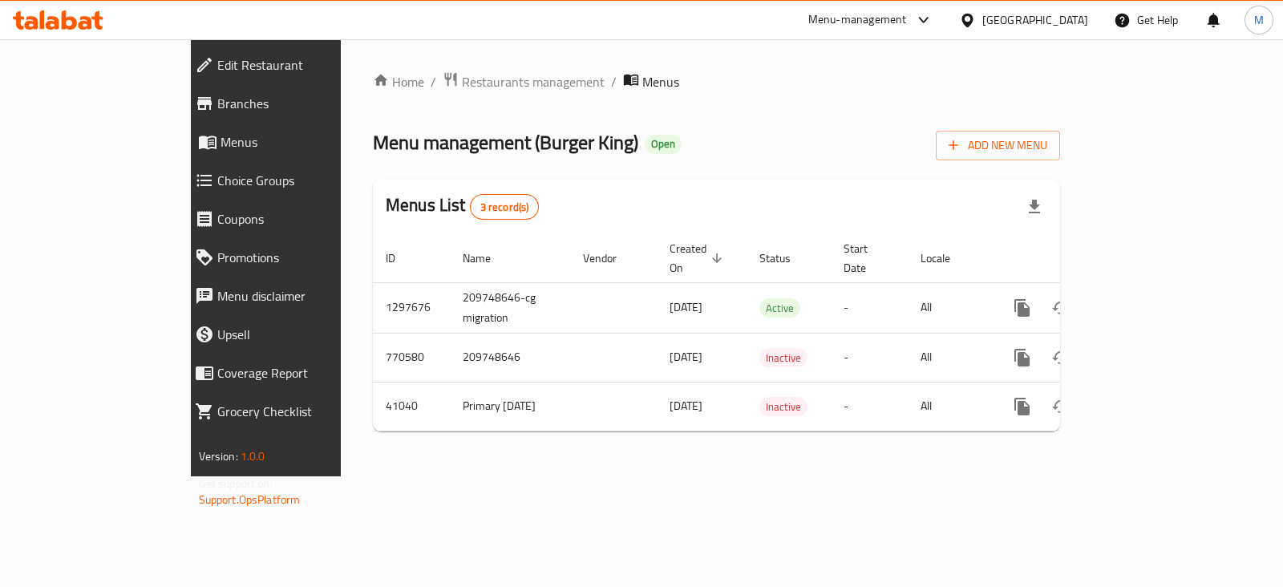
click at [217, 107] on span "Branches" at bounding box center [304, 103] width 175 height 19
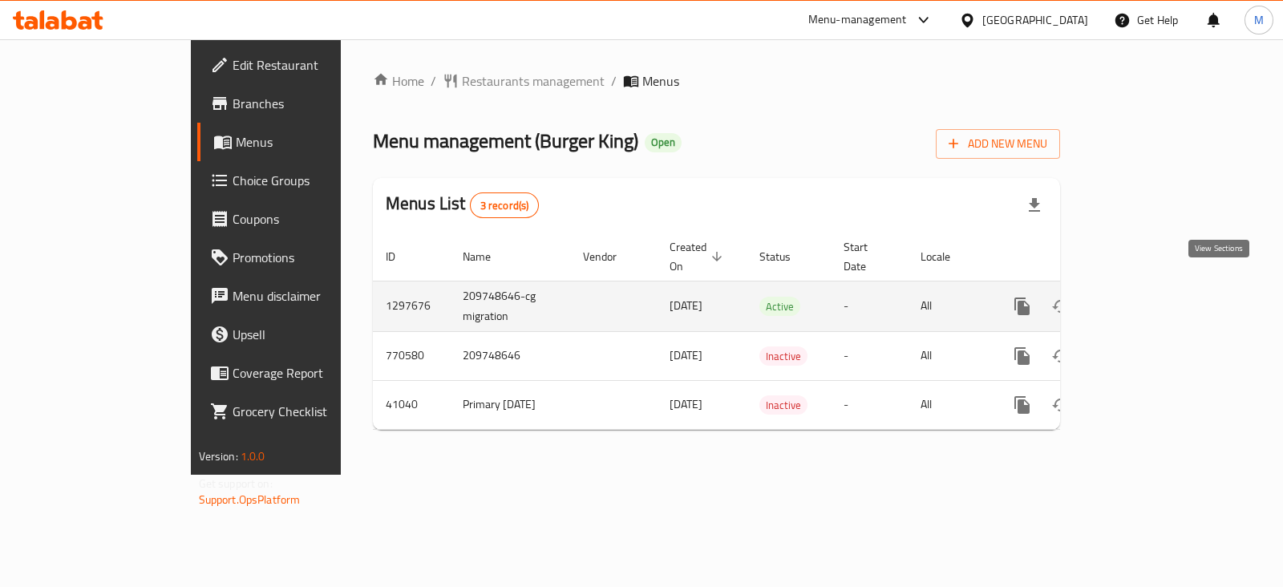
click at [1148, 297] on icon "enhanced table" at bounding box center [1137, 306] width 19 height 19
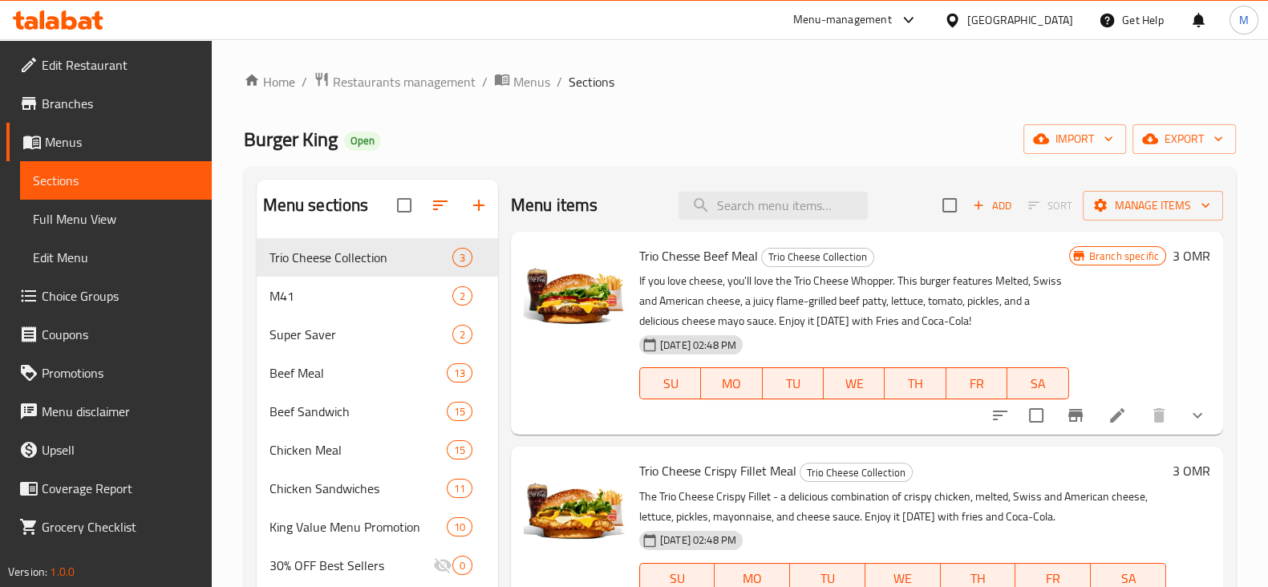
drag, startPoint x: 113, startPoint y: 224, endPoint x: 217, endPoint y: 225, distance: 103.5
click at [113, 224] on span "Full Menu View" at bounding box center [116, 218] width 166 height 19
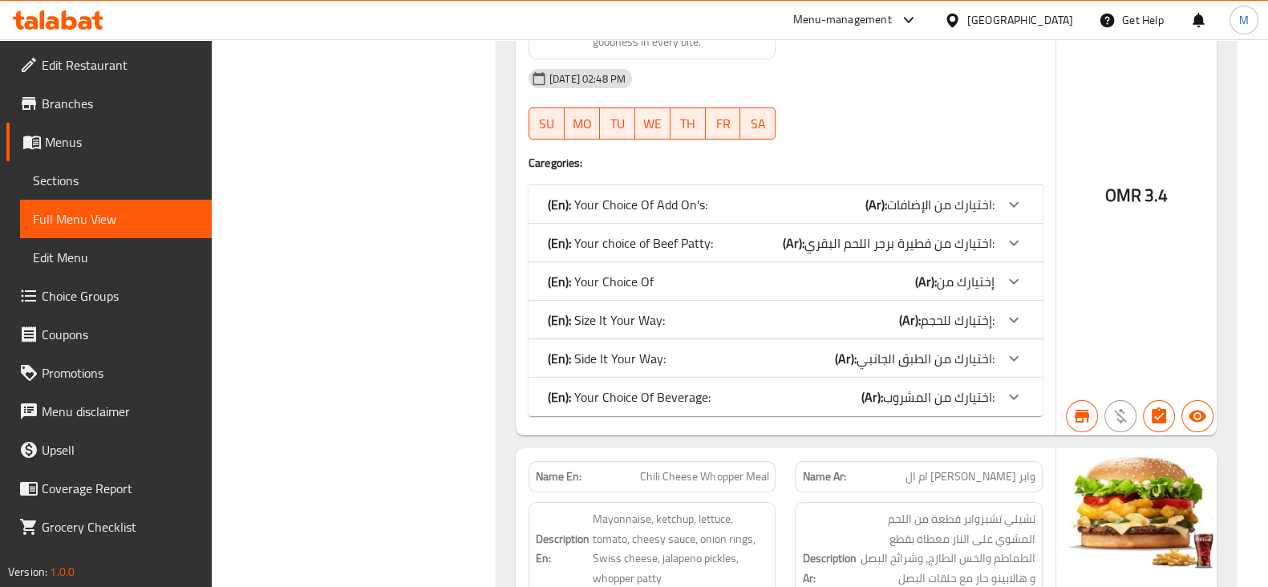
scroll to position [7819, 0]
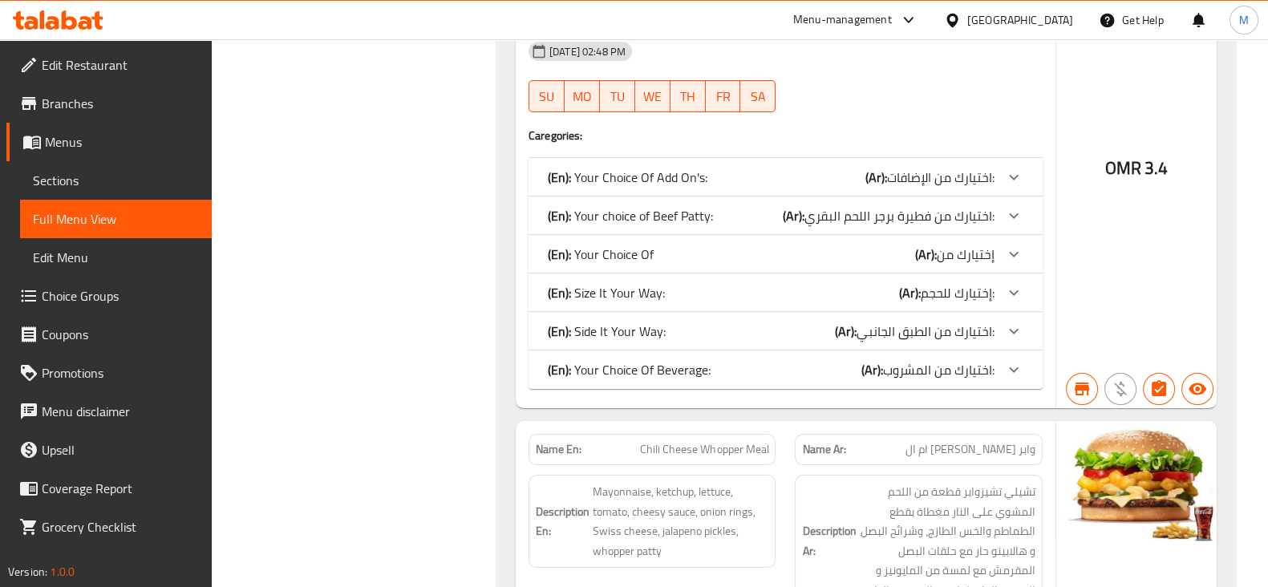
click at [78, 274] on link "Edit Menu" at bounding box center [116, 257] width 192 height 38
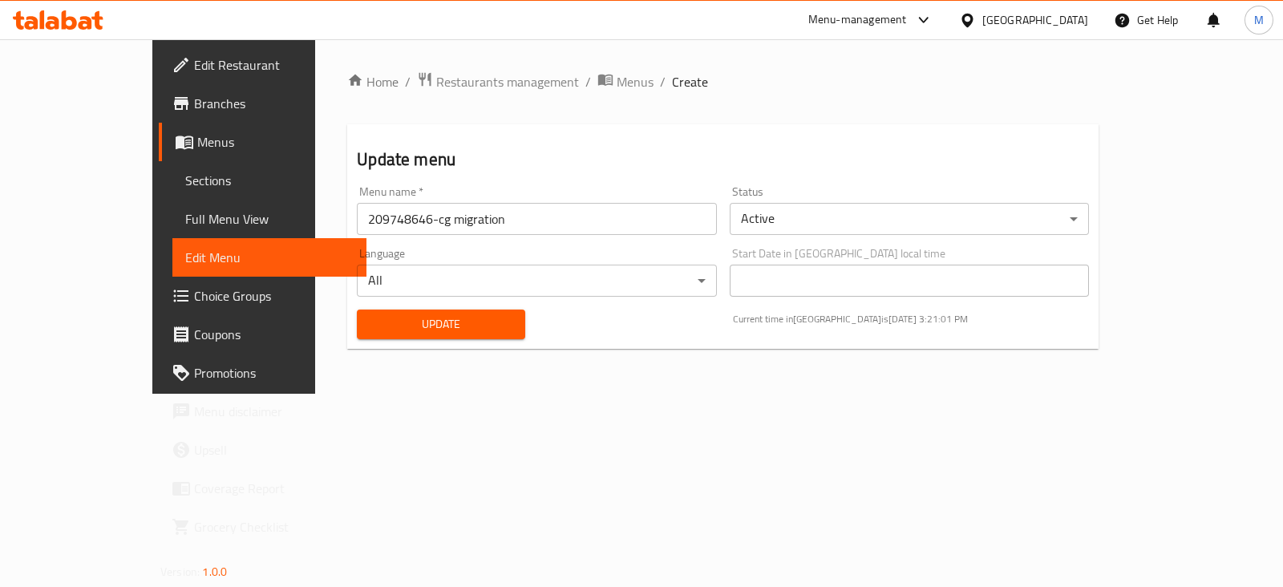
click at [194, 306] on span "Choice Groups" at bounding box center [274, 295] width 160 height 19
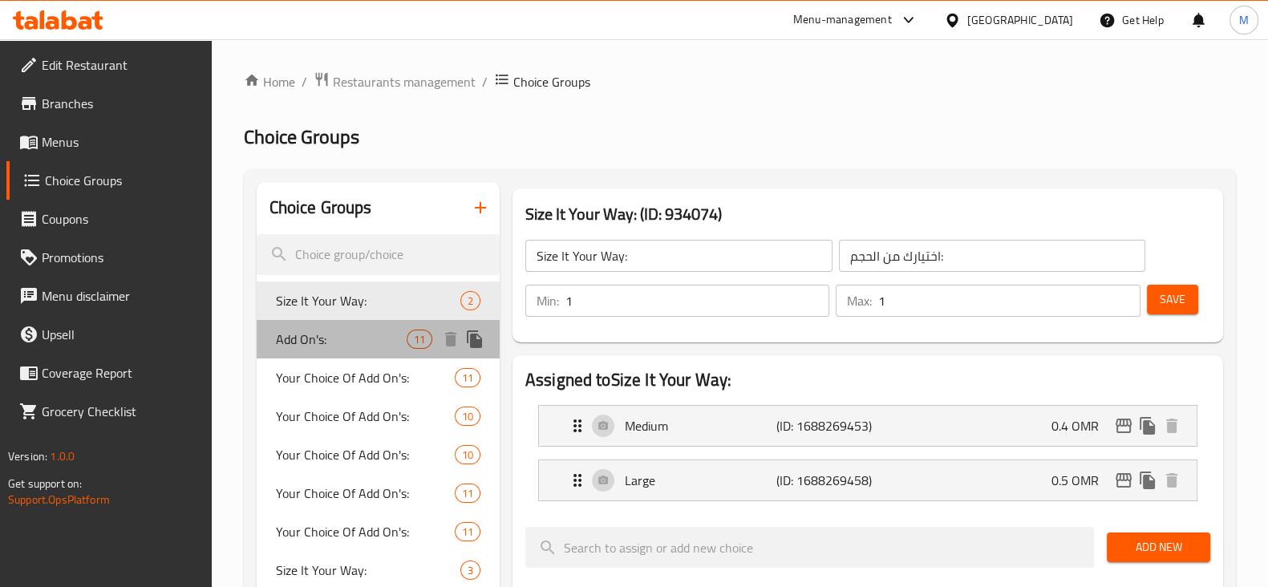
click at [346, 348] on span "Add On's:" at bounding box center [341, 339] width 131 height 19
type input "Add On's:"
type input "الإضافات"
type input "0"
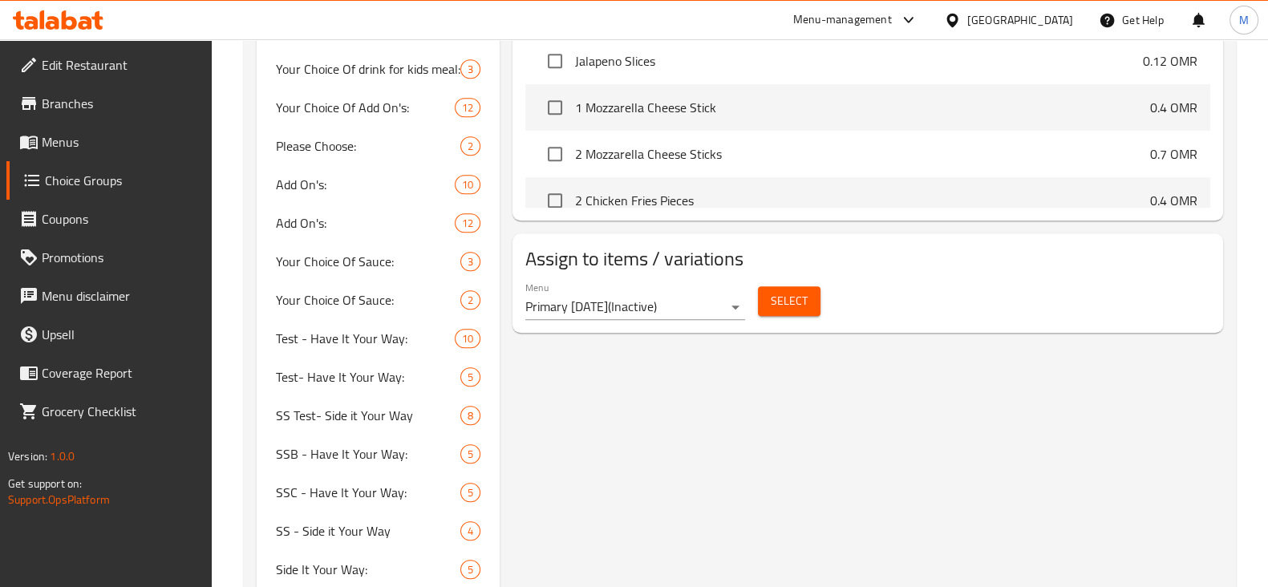
scroll to position [1302, 0]
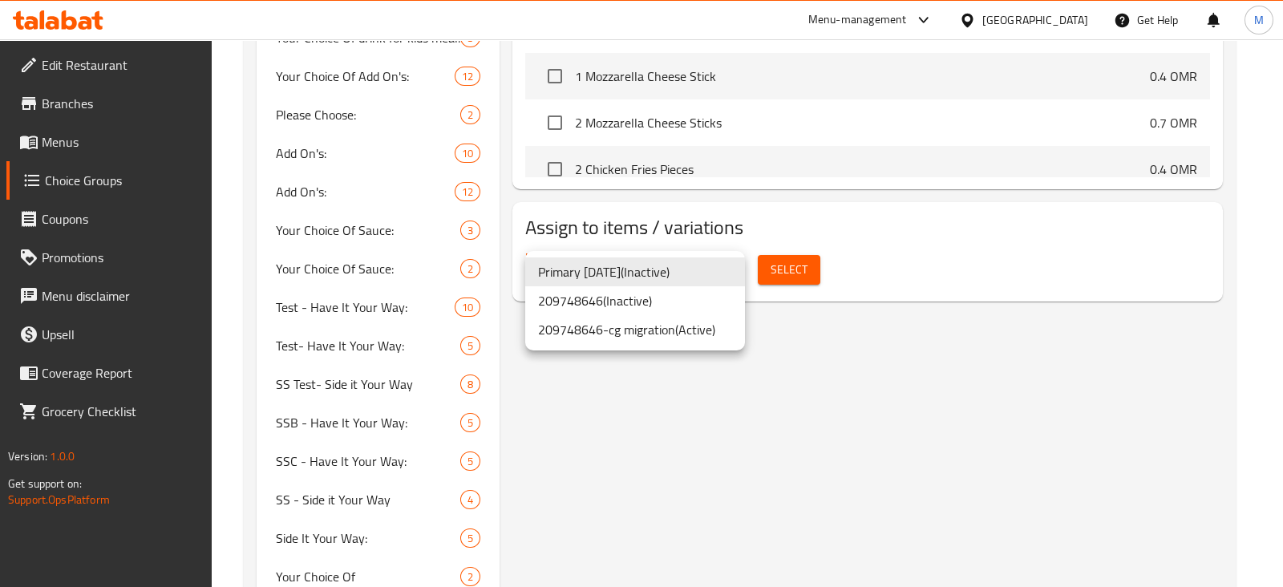
click at [650, 323] on li "209748646-cg migration ( Active )" at bounding box center [635, 329] width 220 height 29
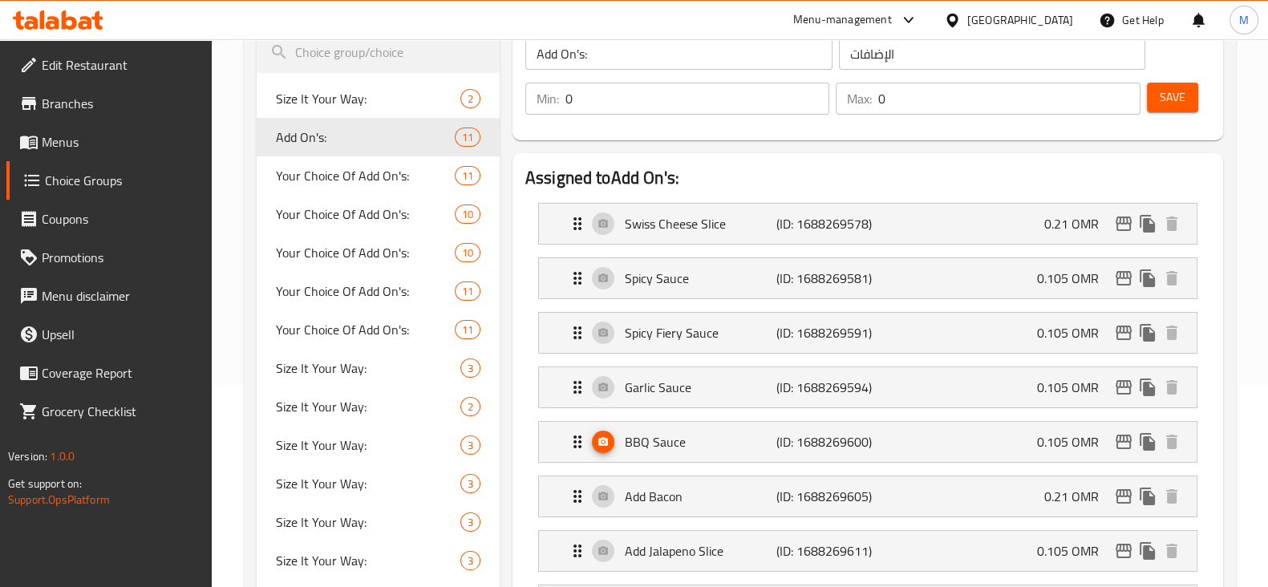
scroll to position [200, 0]
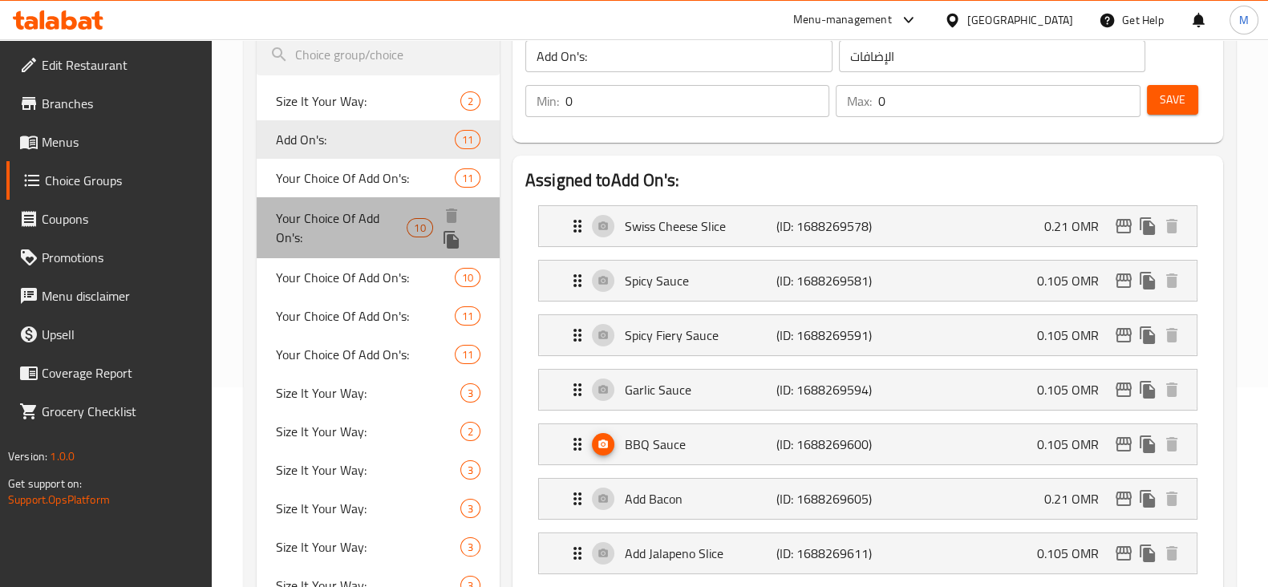
click at [383, 223] on span "Your Choice Of Add On's:" at bounding box center [342, 228] width 132 height 38
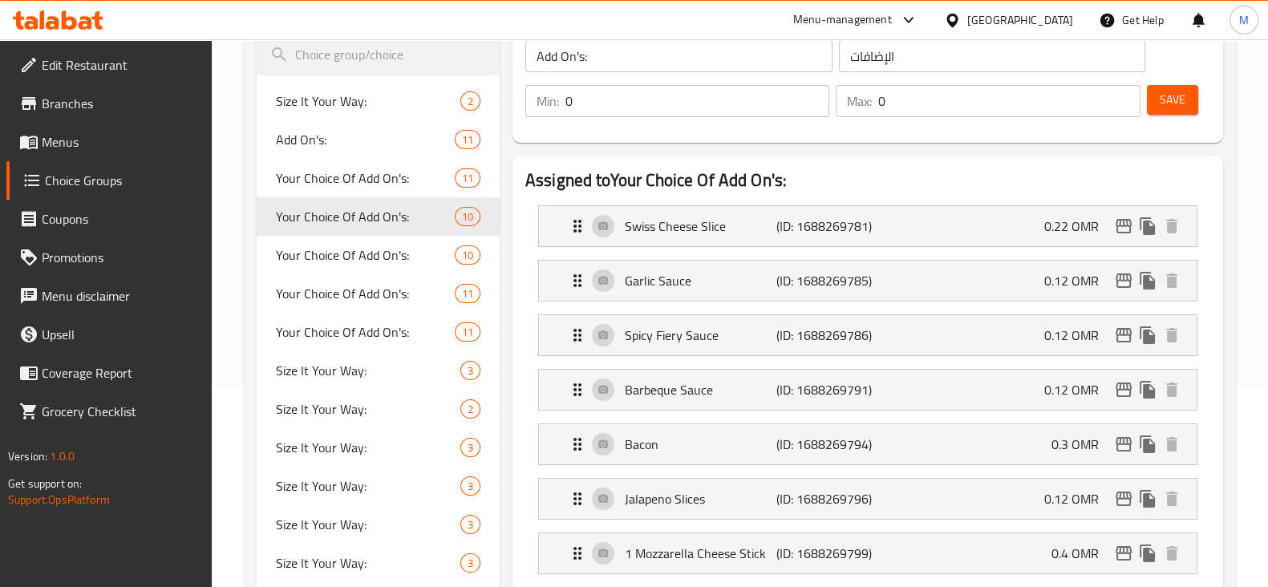
type input "Your Choice Of Add On's:"
type input "اختيارك من الإضافات:"
type input "11"
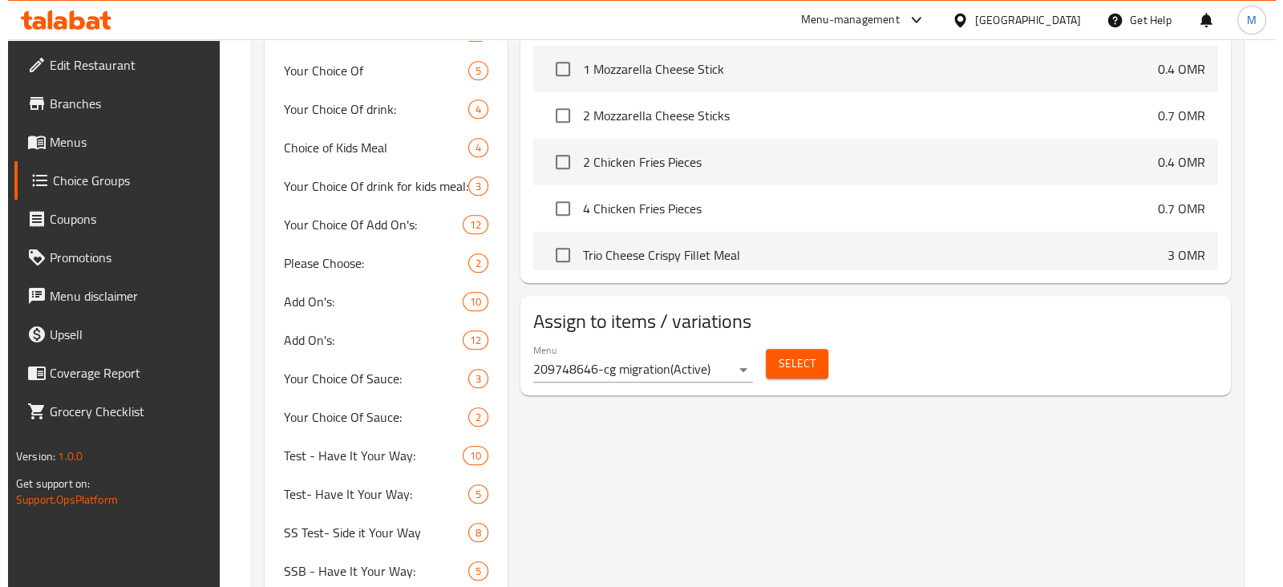
scroll to position [1302, 0]
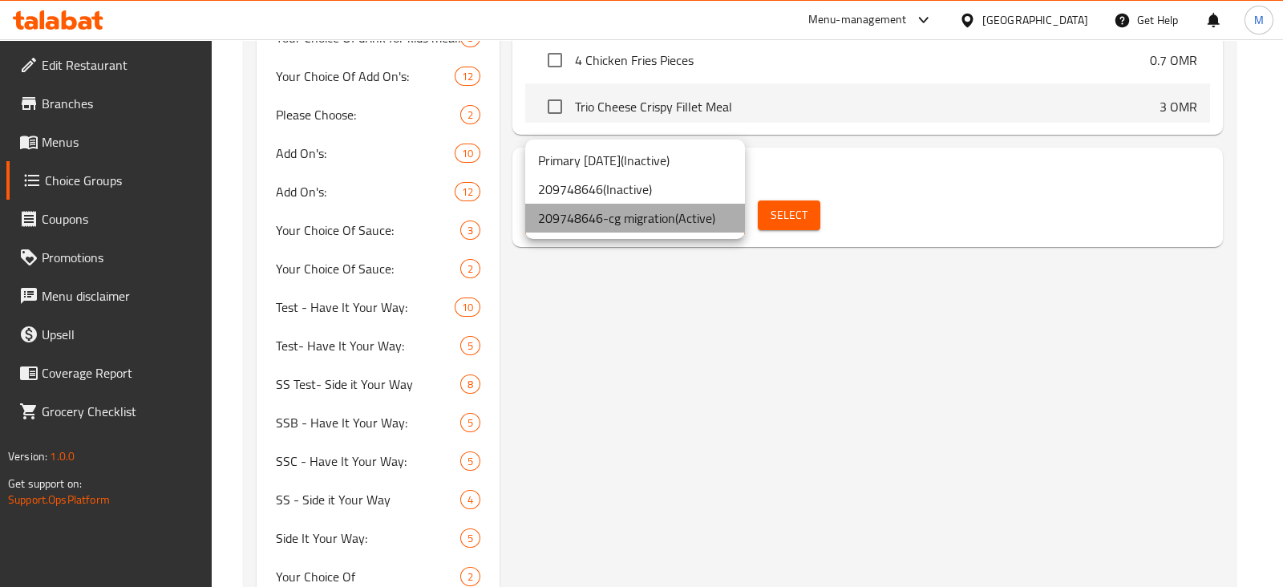
drag, startPoint x: 654, startPoint y: 214, endPoint x: 774, endPoint y: 214, distance: 120.3
click at [654, 216] on li "209748646-cg migration ( Active )" at bounding box center [635, 218] width 220 height 29
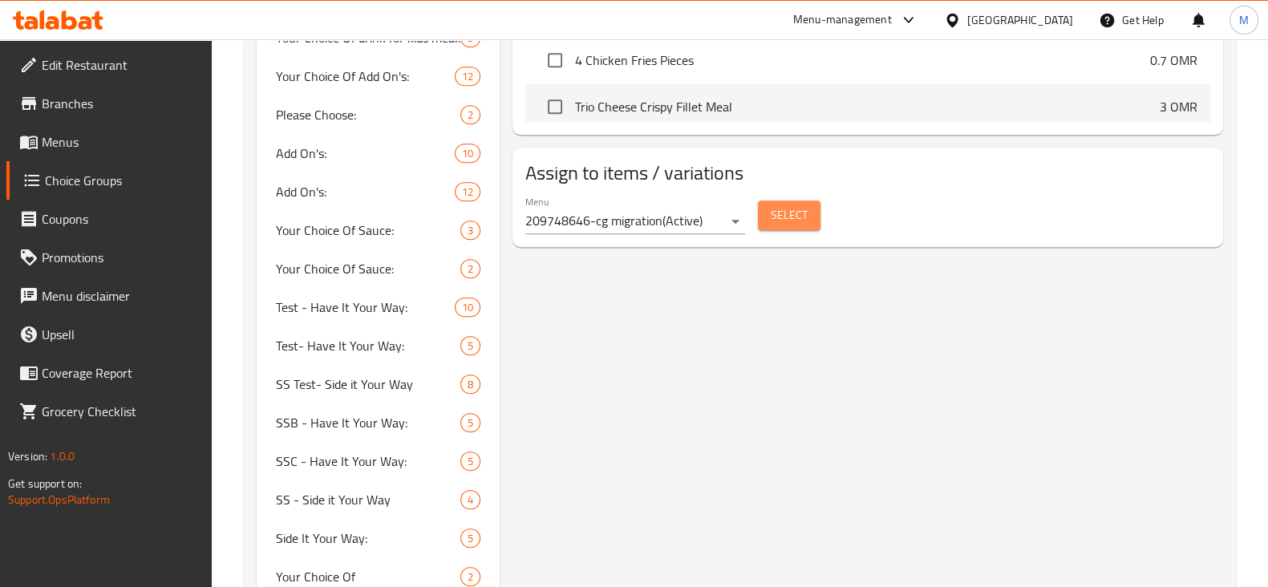
click at [791, 210] on span "Select" at bounding box center [789, 215] width 37 height 20
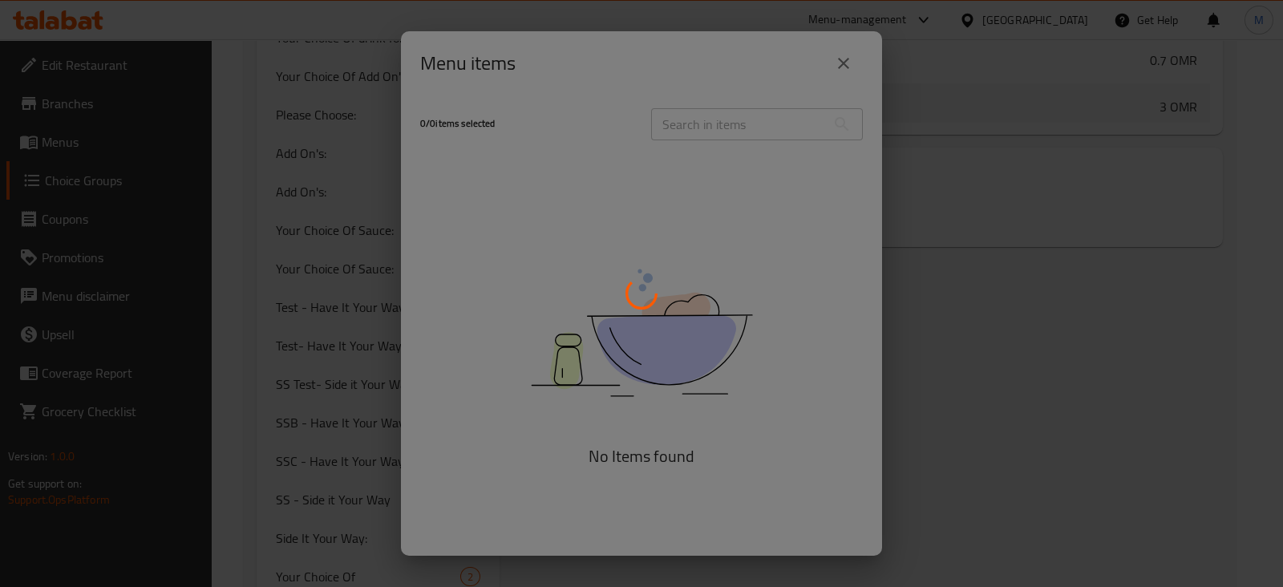
click at [818, 62] on div at bounding box center [641, 293] width 1283 height 587
click at [1055, 281] on div at bounding box center [641, 293] width 1283 height 587
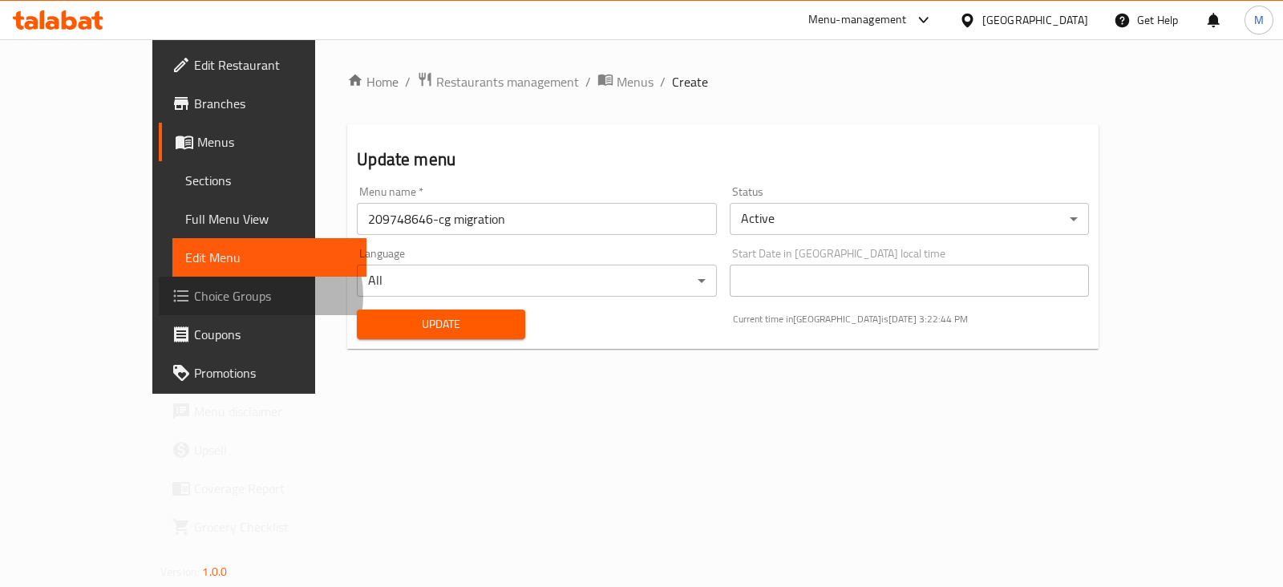
click at [194, 296] on span "Choice Groups" at bounding box center [274, 295] width 160 height 19
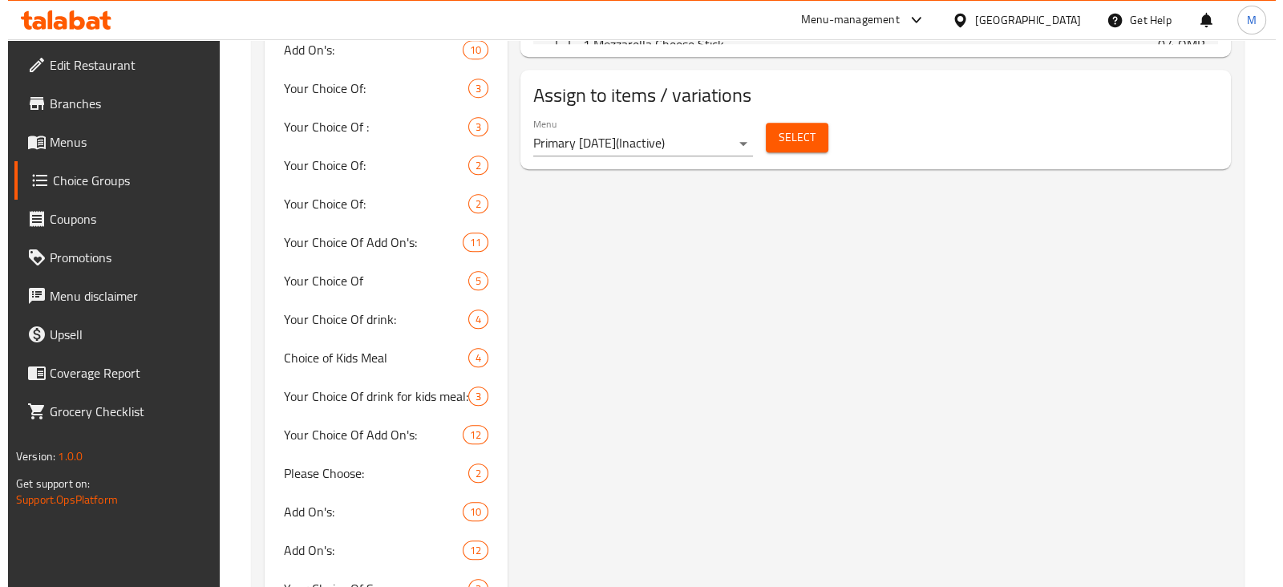
scroll to position [801, 0]
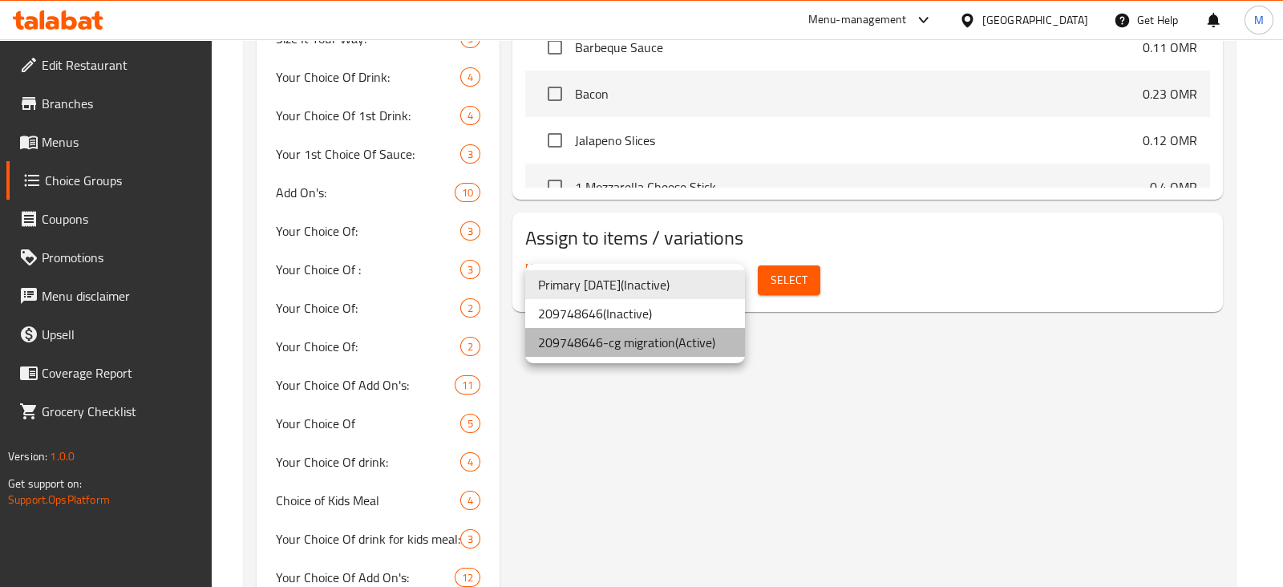
click at [701, 350] on li "209748646-cg migration ( Active )" at bounding box center [635, 342] width 220 height 29
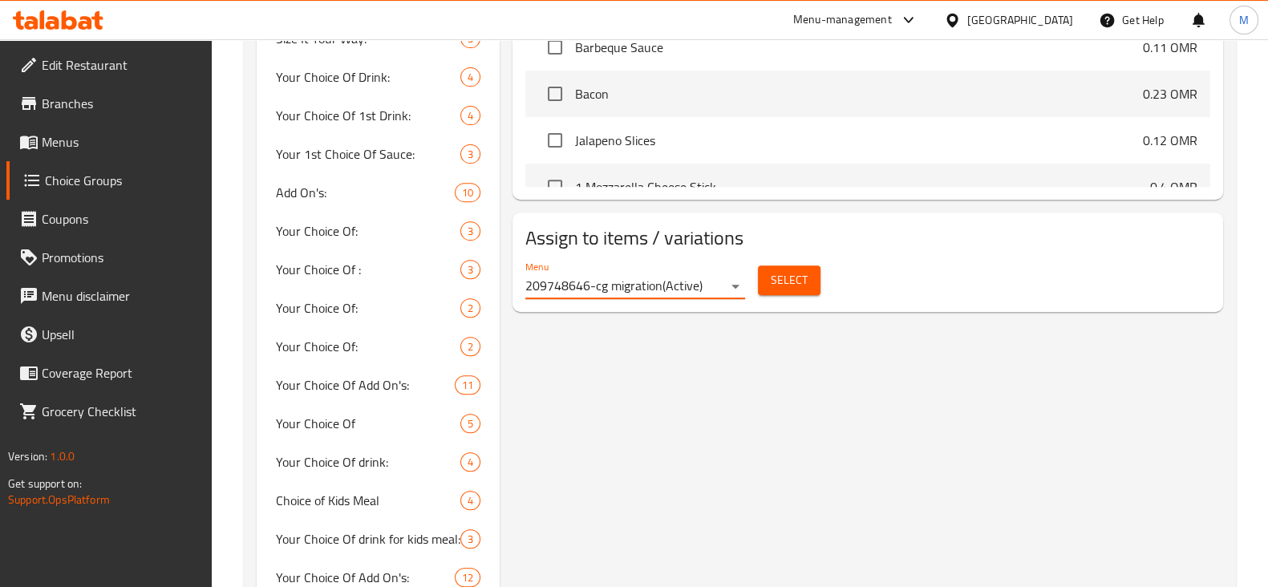
click at [785, 285] on span "Select" at bounding box center [789, 280] width 37 height 20
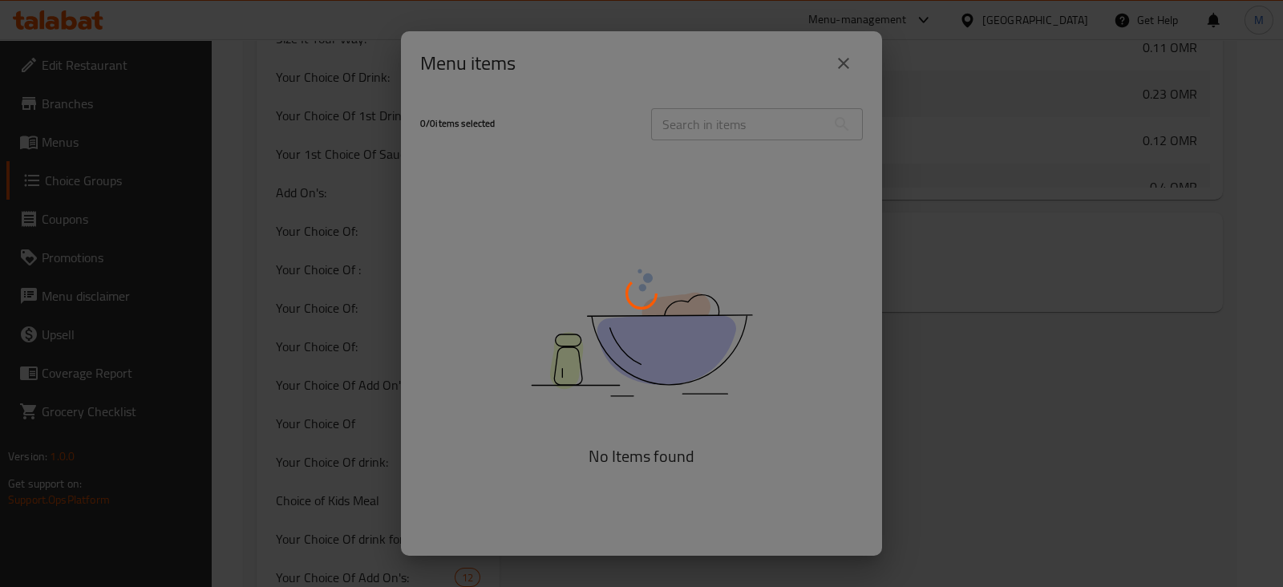
click at [842, 65] on div at bounding box center [641, 293] width 1283 height 587
click at [1095, 278] on div at bounding box center [641, 293] width 1283 height 587
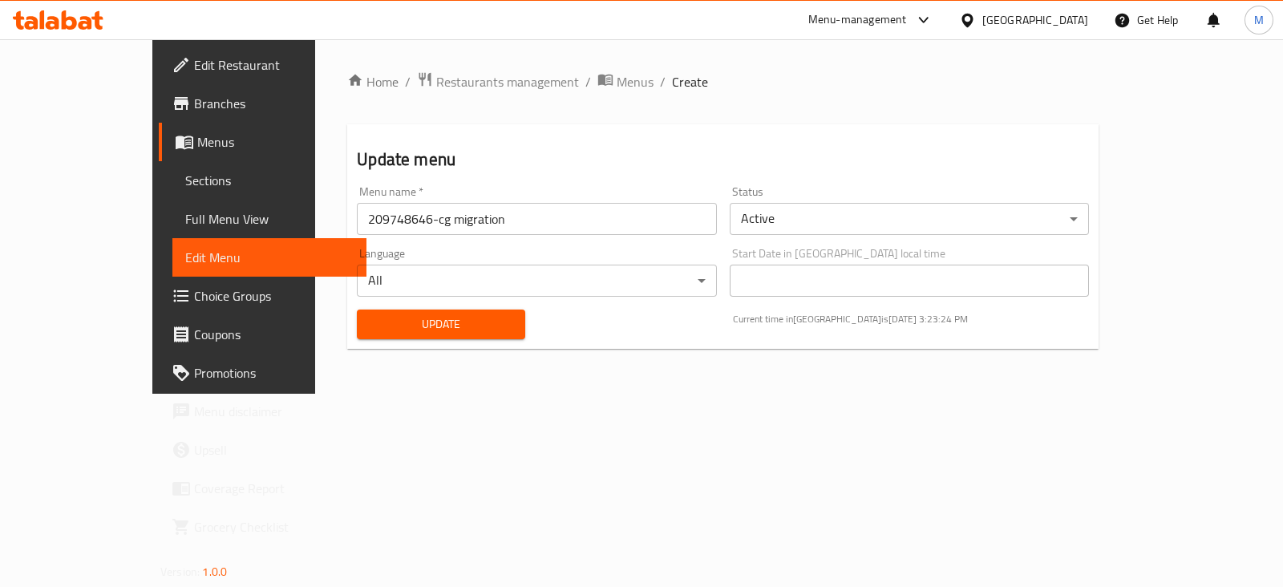
click at [707, 370] on div "Home / Restaurants management / Menus / Create Update menu Menu name   * 209748…" at bounding box center [723, 216] width 816 height 354
click at [617, 87] on span "Menus" at bounding box center [635, 81] width 37 height 19
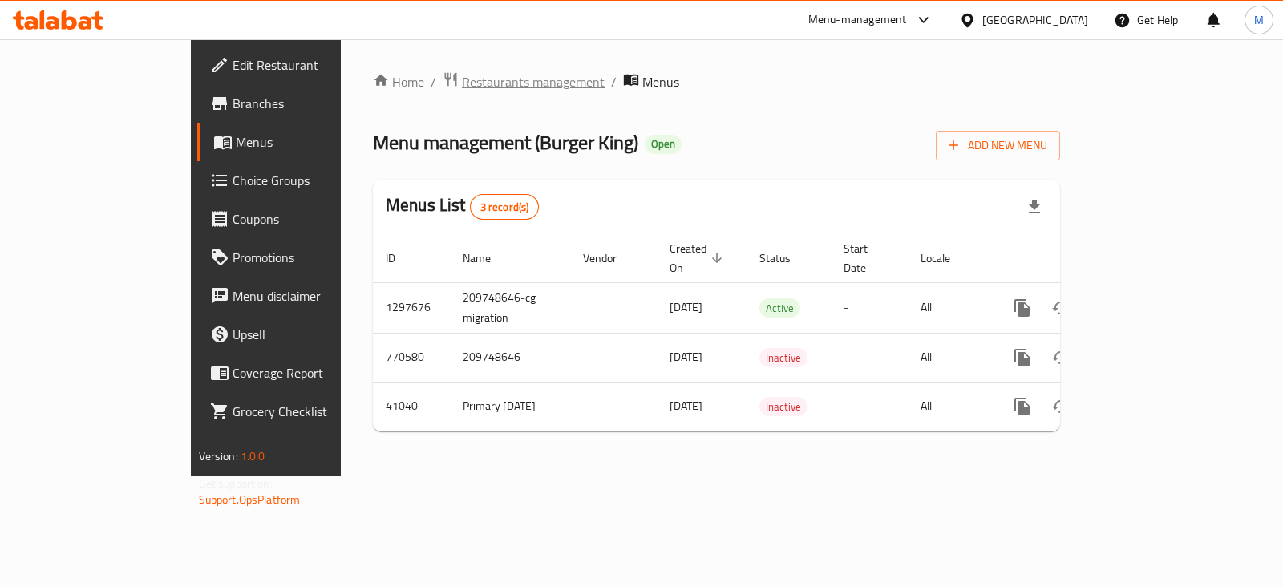
click at [462, 78] on span "Restaurants management" at bounding box center [533, 81] width 143 height 19
